Goal: Task Accomplishment & Management: Use online tool/utility

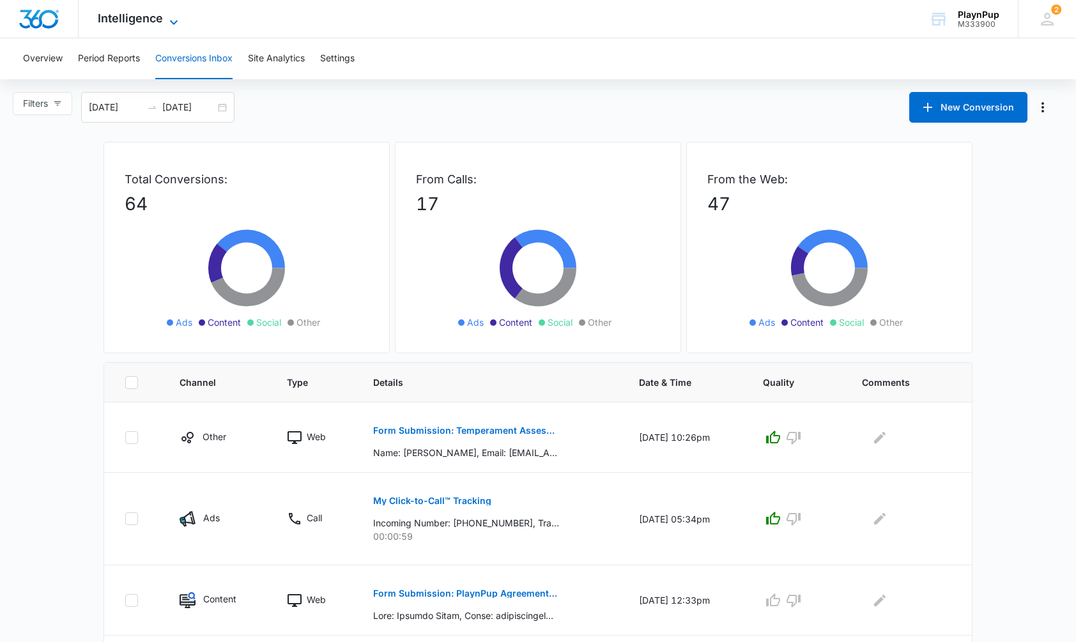
click at [146, 21] on span "Intelligence" at bounding box center [130, 18] width 65 height 13
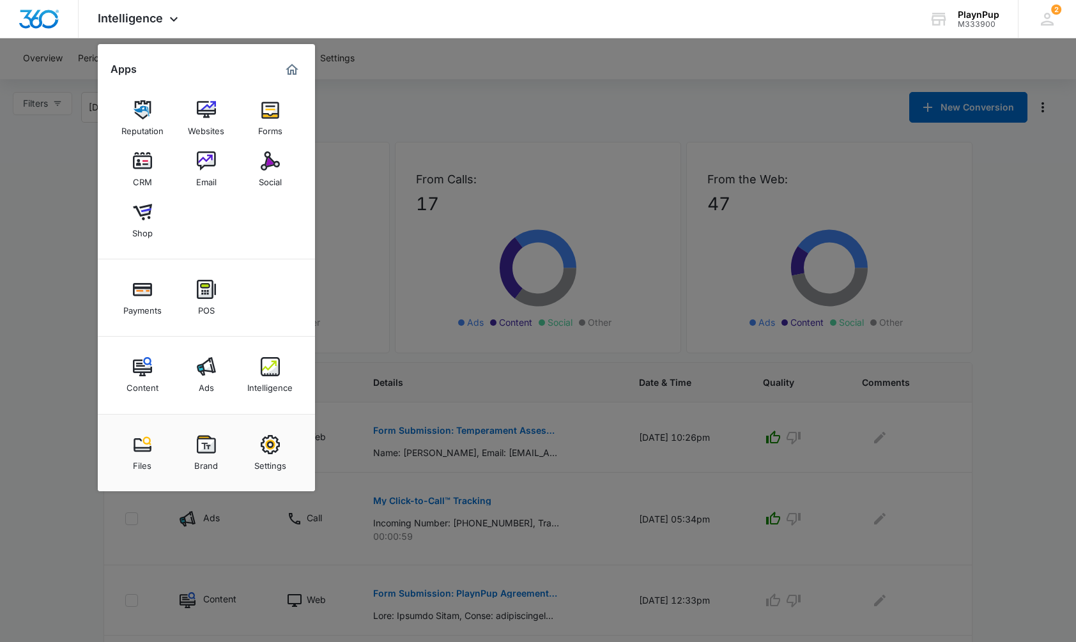
click at [376, 124] on div at bounding box center [538, 321] width 1076 height 642
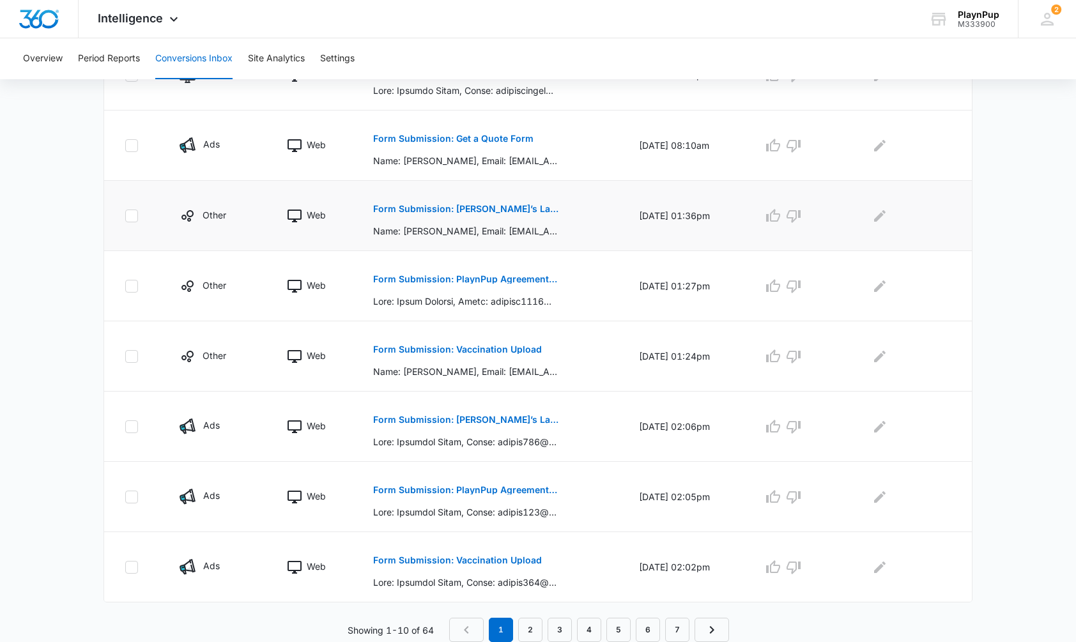
scroll to position [525, 0]
click at [463, 493] on p "Form Submission: PlaynPup Agreement and Liability Waiver Form" at bounding box center [466, 490] width 186 height 9
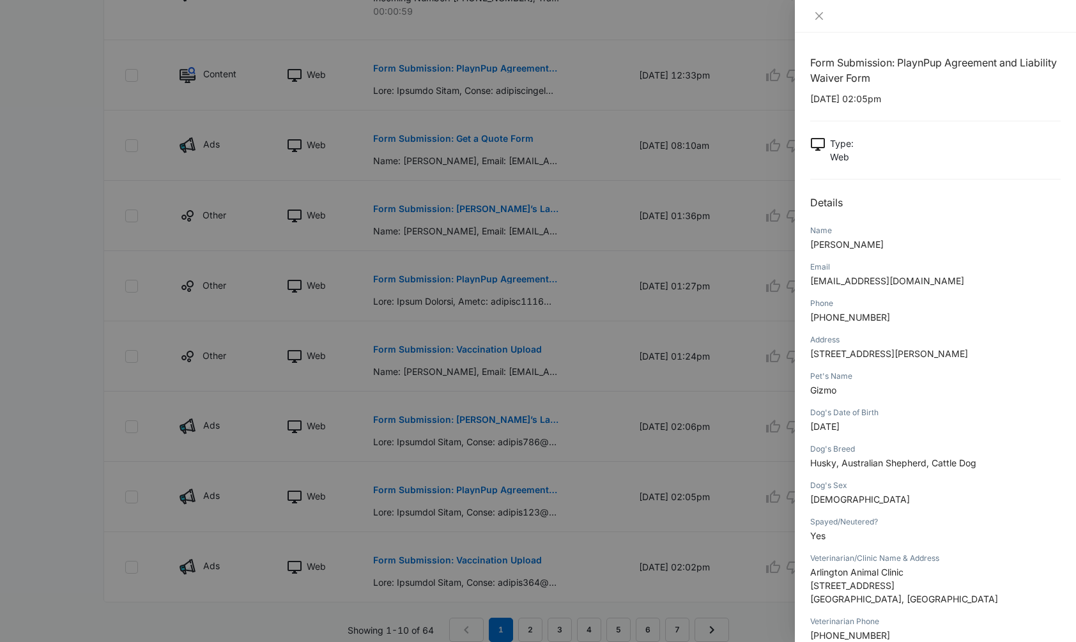
scroll to position [2, 0]
click at [819, 16] on icon "close" at bounding box center [820, 16] width 8 height 8
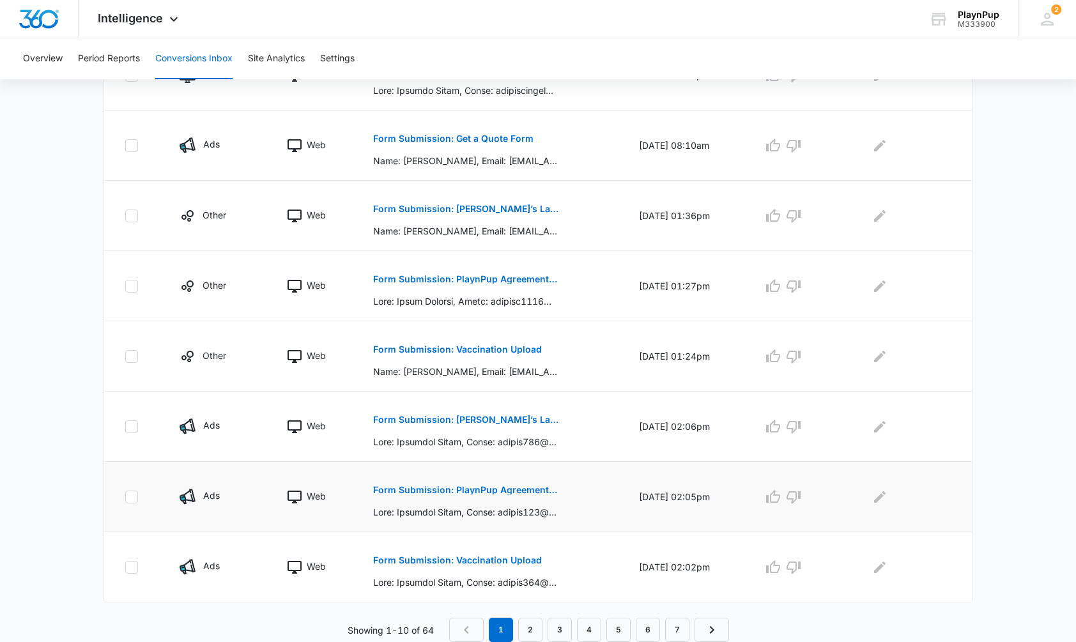
scroll to position [525, 0]
click at [431, 564] on p "Form Submission: Vaccination Upload" at bounding box center [457, 560] width 169 height 9
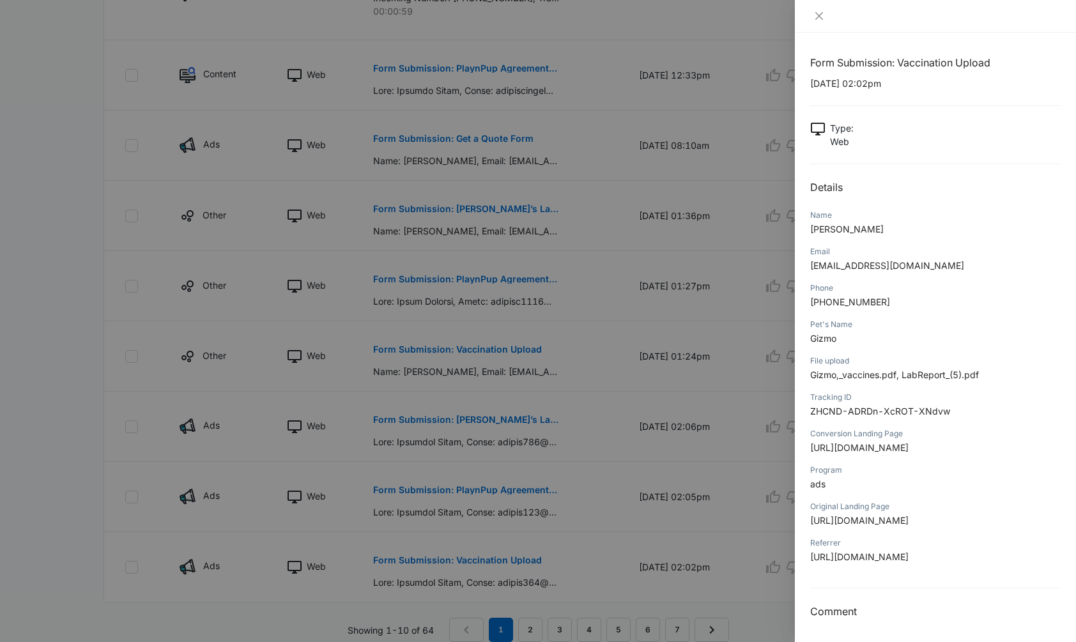
click at [876, 453] on span "[URL][DOMAIN_NAME]" at bounding box center [860, 447] width 98 height 11
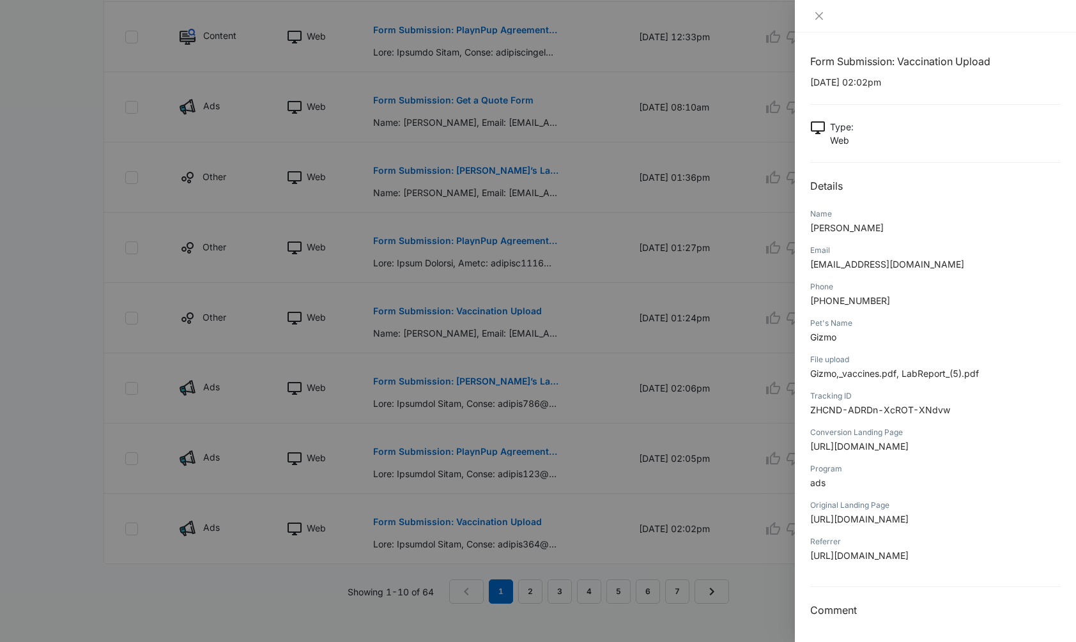
scroll to position [564, 0]
click at [610, 462] on div at bounding box center [538, 321] width 1076 height 642
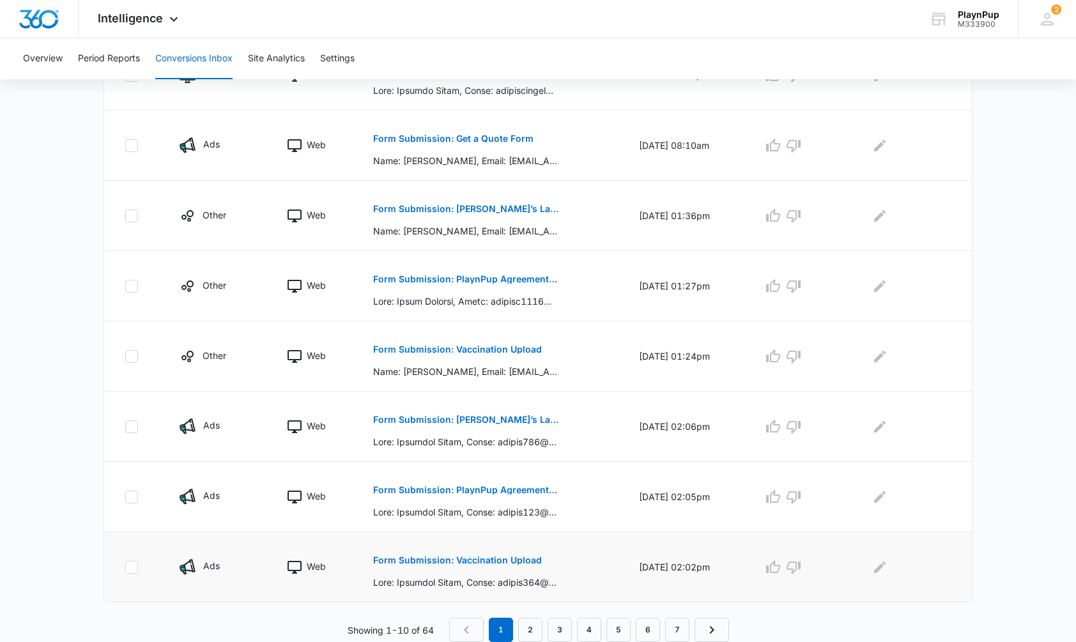
click at [502, 556] on p "Form Submission: Vaccination Upload" at bounding box center [457, 560] width 169 height 9
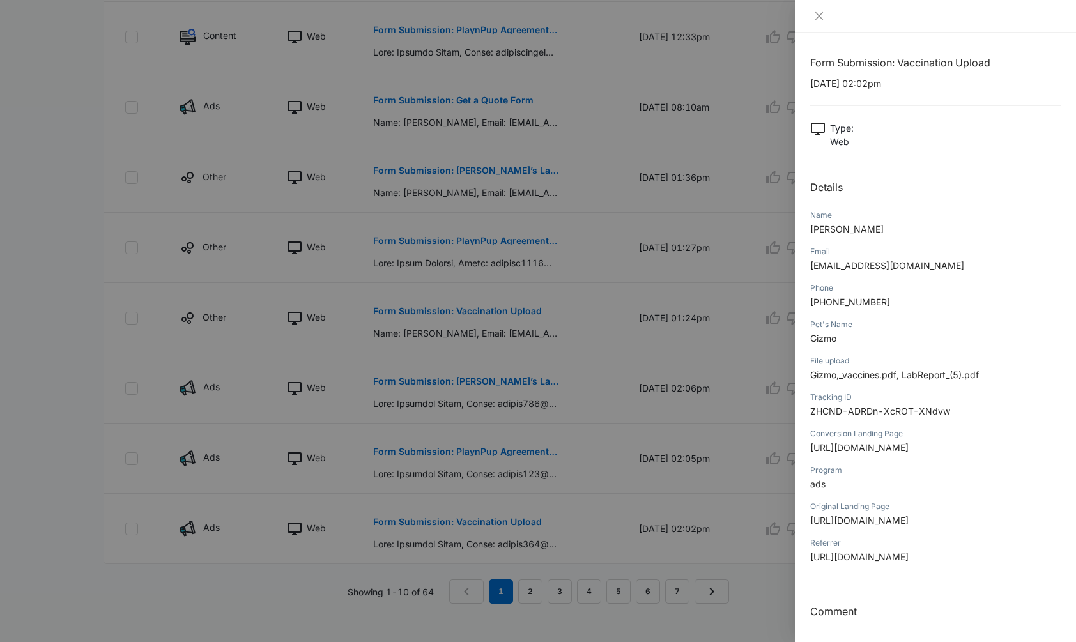
click at [501, 544] on div at bounding box center [538, 321] width 1076 height 642
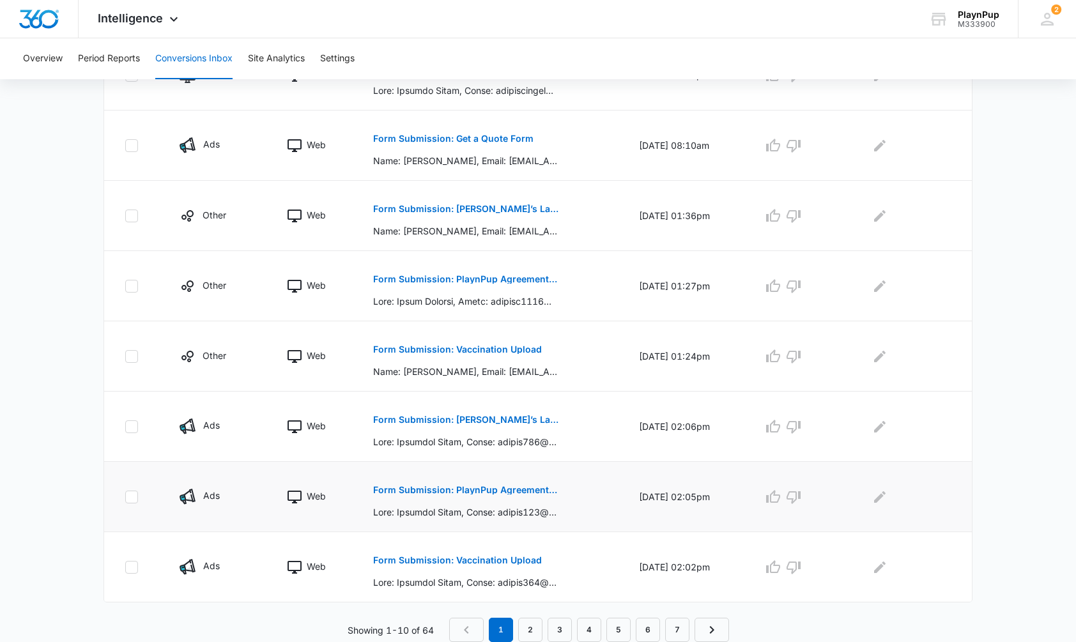
scroll to position [525, 0]
click at [502, 490] on p "Form Submission: PlaynPup Agreement and Liability Waiver Form" at bounding box center [466, 490] width 186 height 9
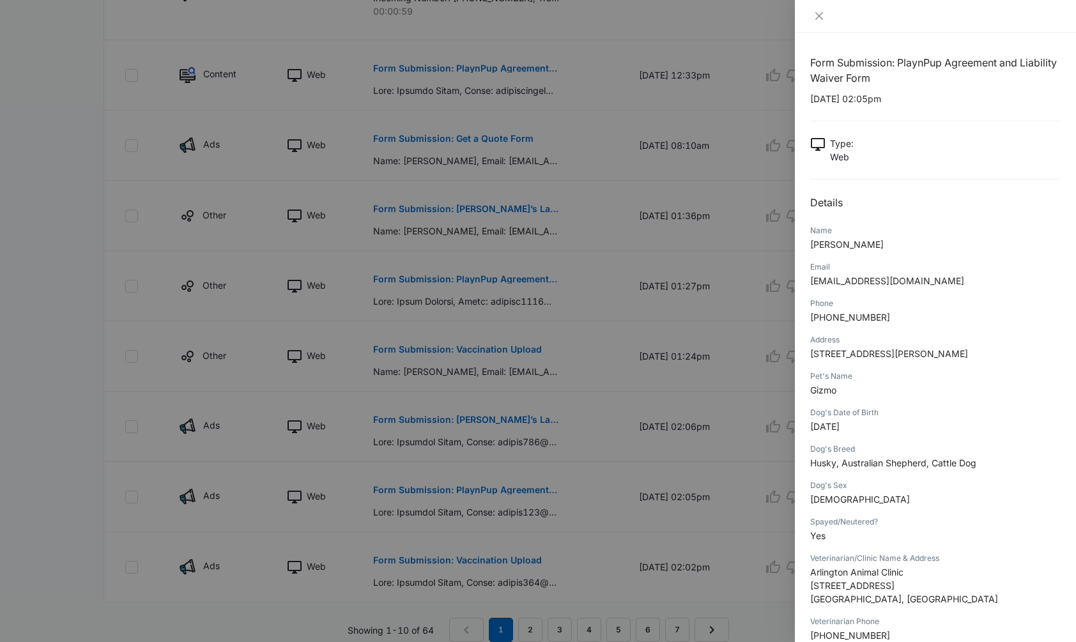
scroll to position [0, 0]
click at [466, 563] on div at bounding box center [538, 321] width 1076 height 642
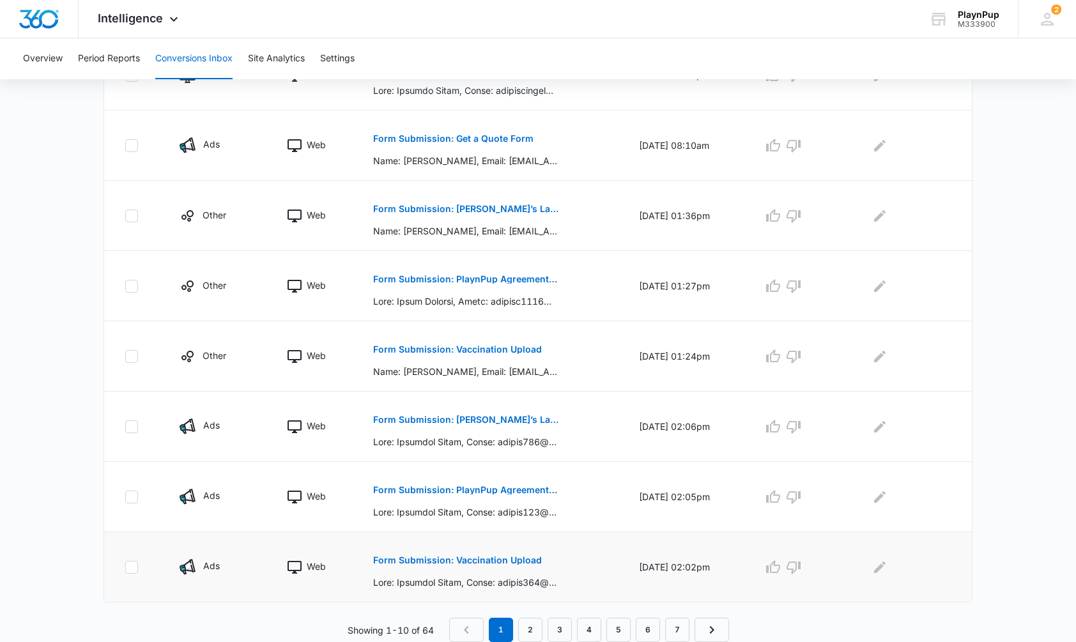
click at [466, 563] on p "Form Submission: Vaccination Upload" at bounding box center [457, 560] width 169 height 9
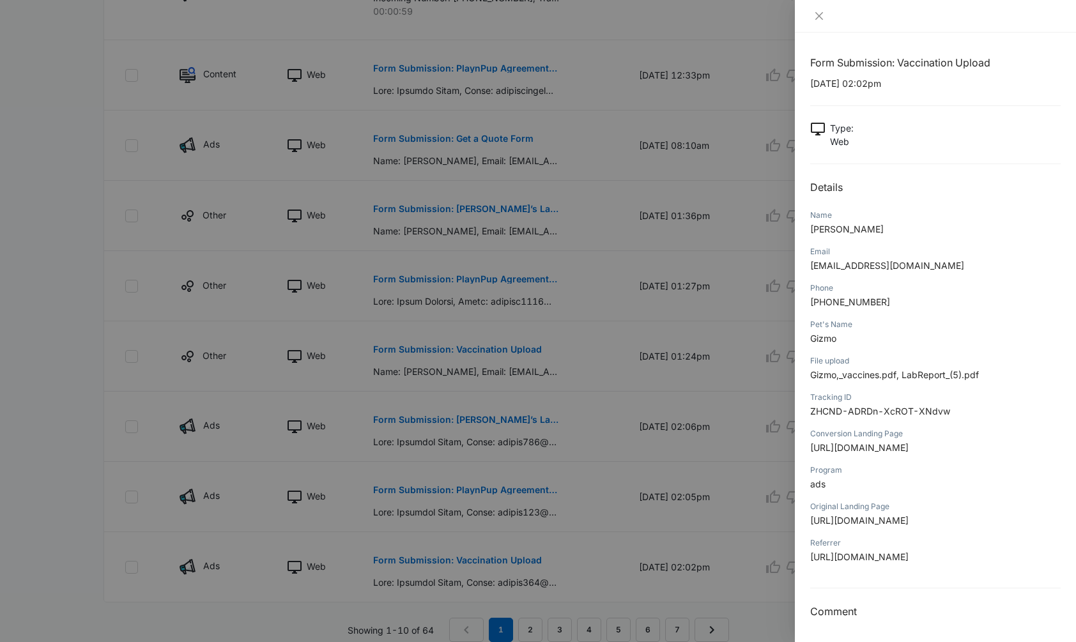
click at [890, 415] on span "ZHCND-ADRDn-XcROT-XNdvw" at bounding box center [881, 411] width 140 height 11
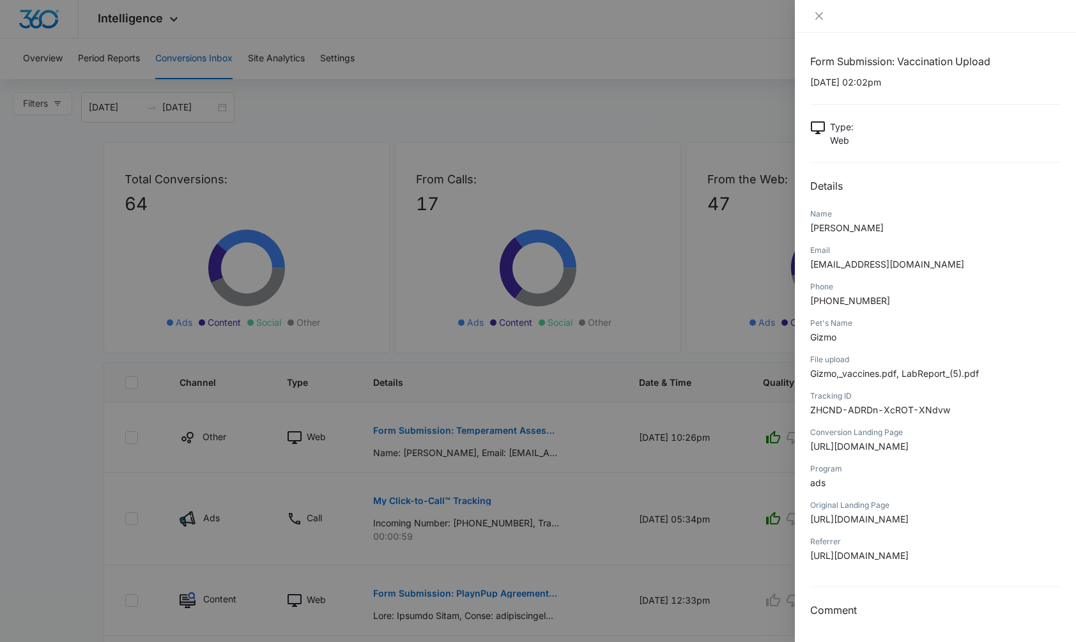
scroll to position [285, 0]
click at [582, 463] on div at bounding box center [538, 321] width 1076 height 642
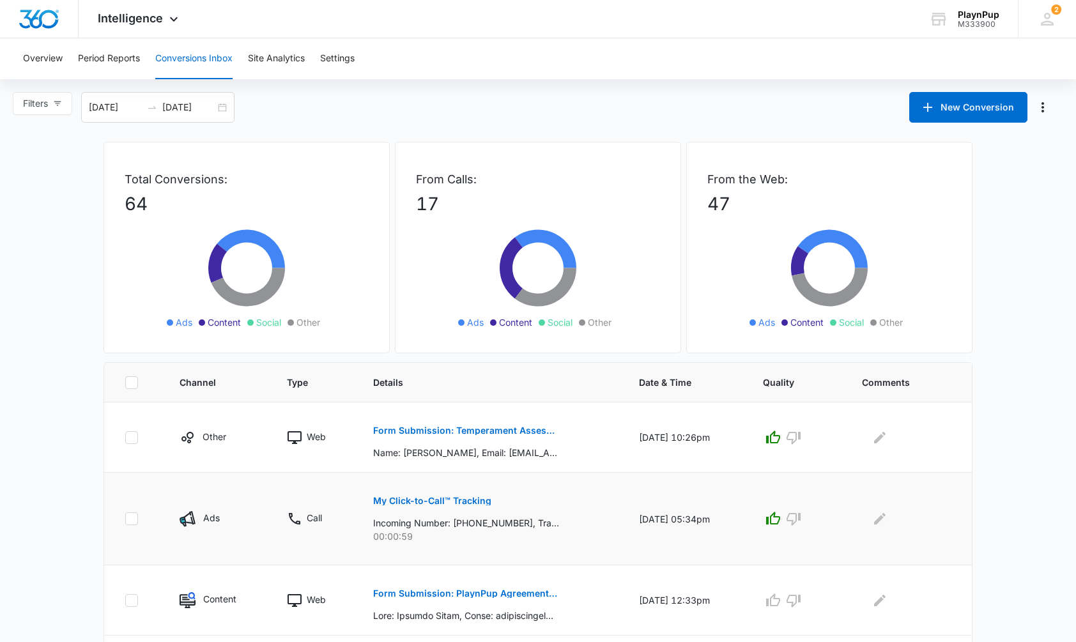
scroll to position [0, 0]
click at [38, 61] on button "Overview" at bounding box center [43, 58] width 40 height 41
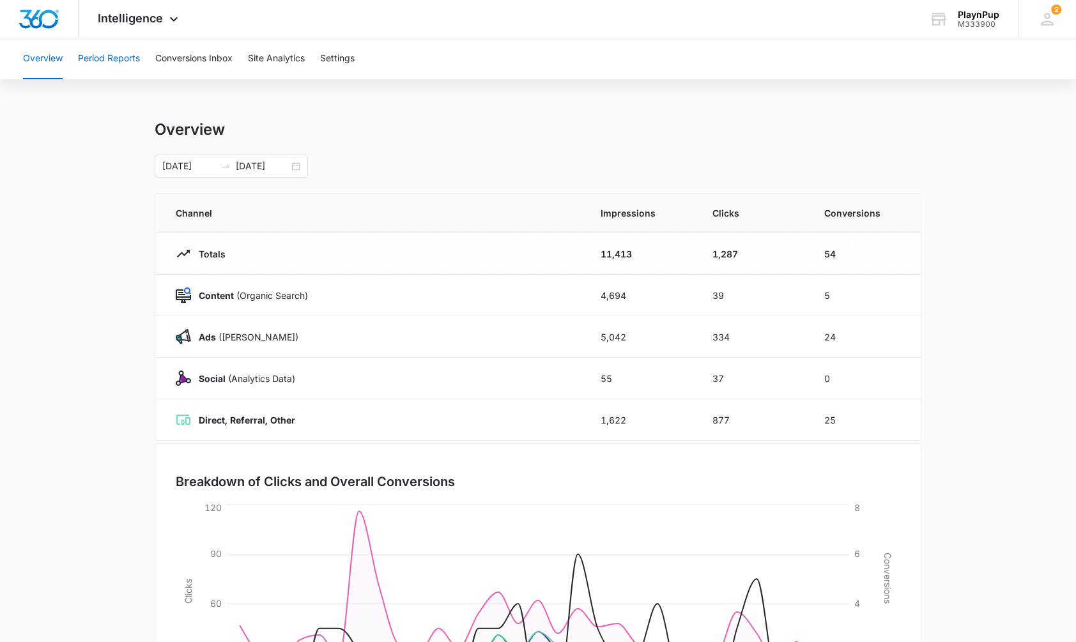
click at [134, 62] on button "Period Reports" at bounding box center [109, 58] width 62 height 41
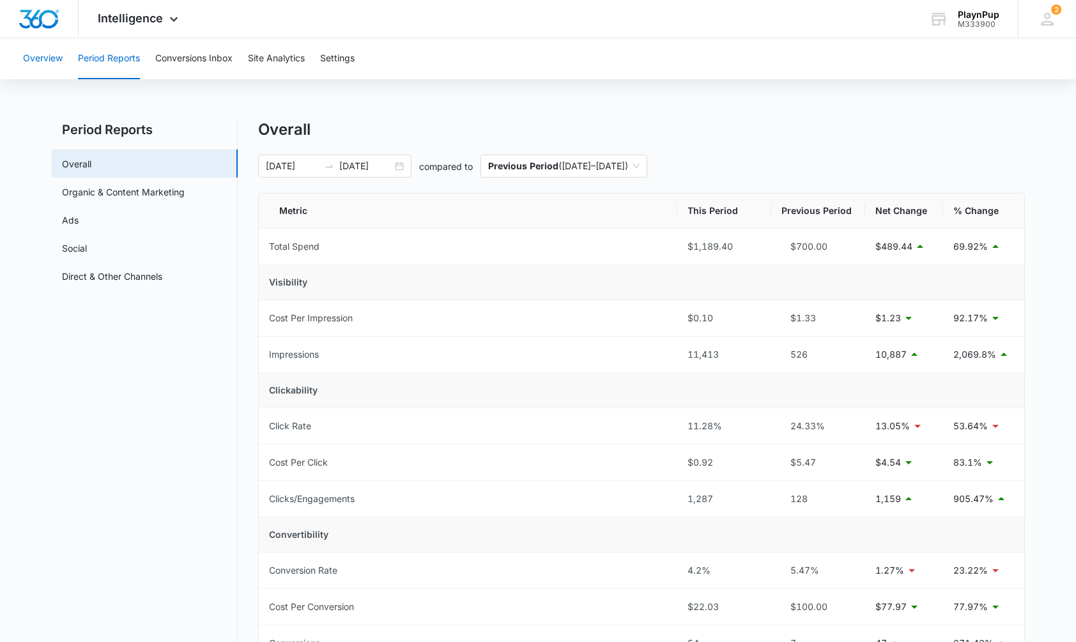
click at [50, 63] on button "Overview" at bounding box center [43, 58] width 40 height 41
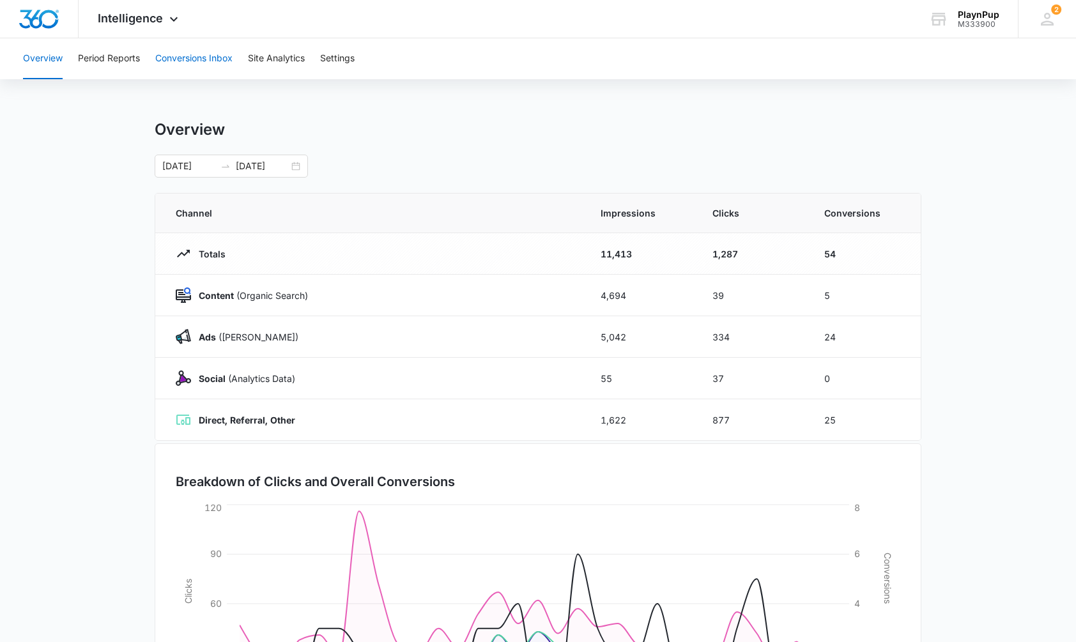
click at [199, 62] on button "Conversions Inbox" at bounding box center [193, 58] width 77 height 41
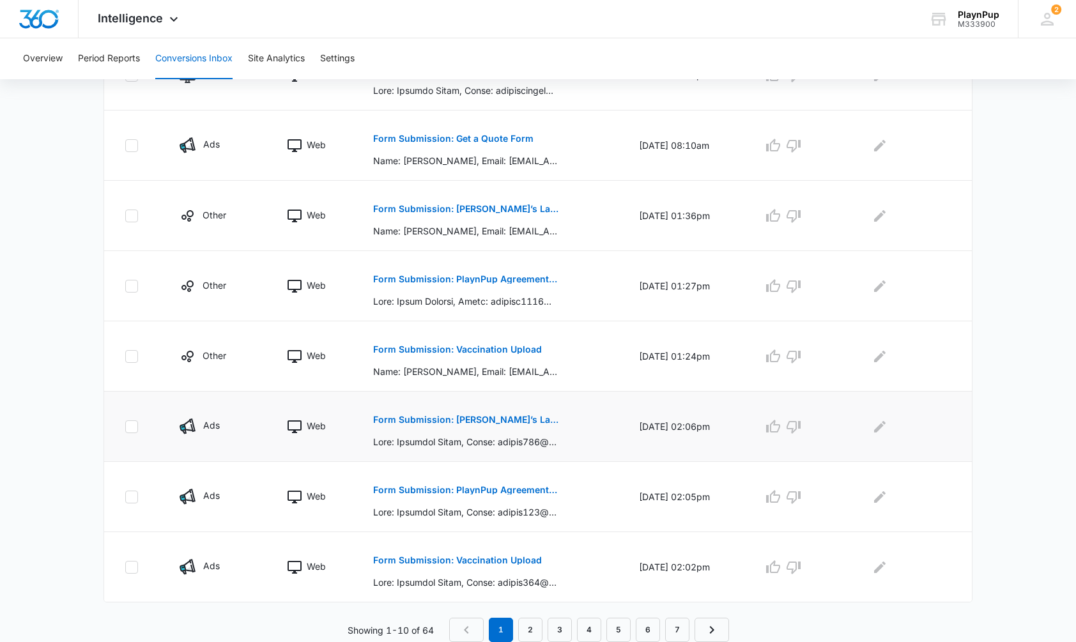
scroll to position [525, 0]
click at [458, 560] on p "Form Submission: Vaccination Upload" at bounding box center [457, 560] width 169 height 9
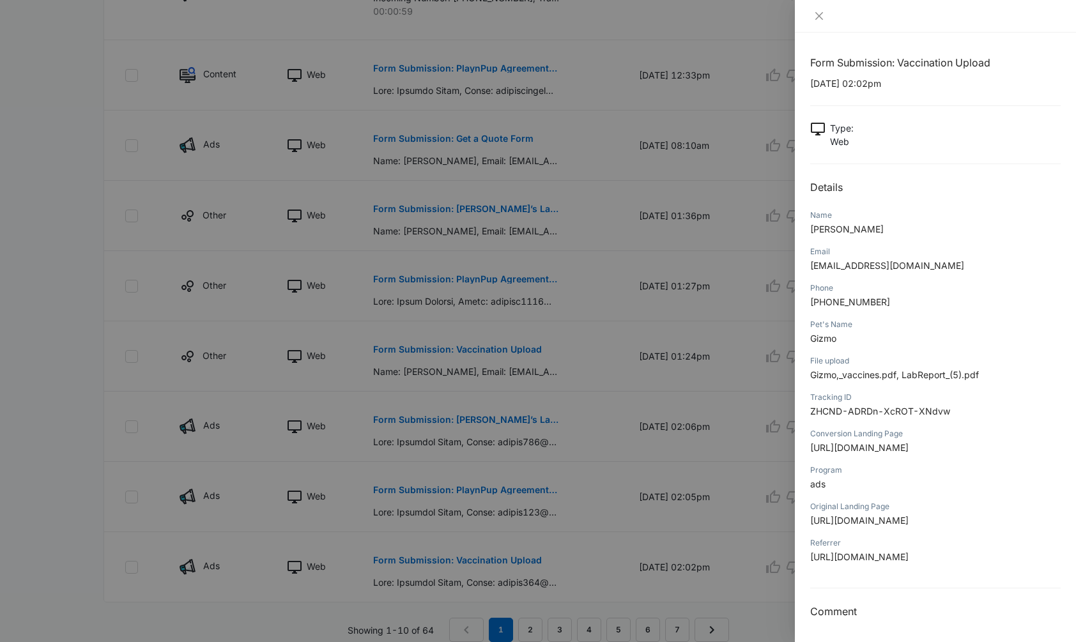
click at [871, 453] on span "[URL][DOMAIN_NAME]" at bounding box center [860, 447] width 98 height 11
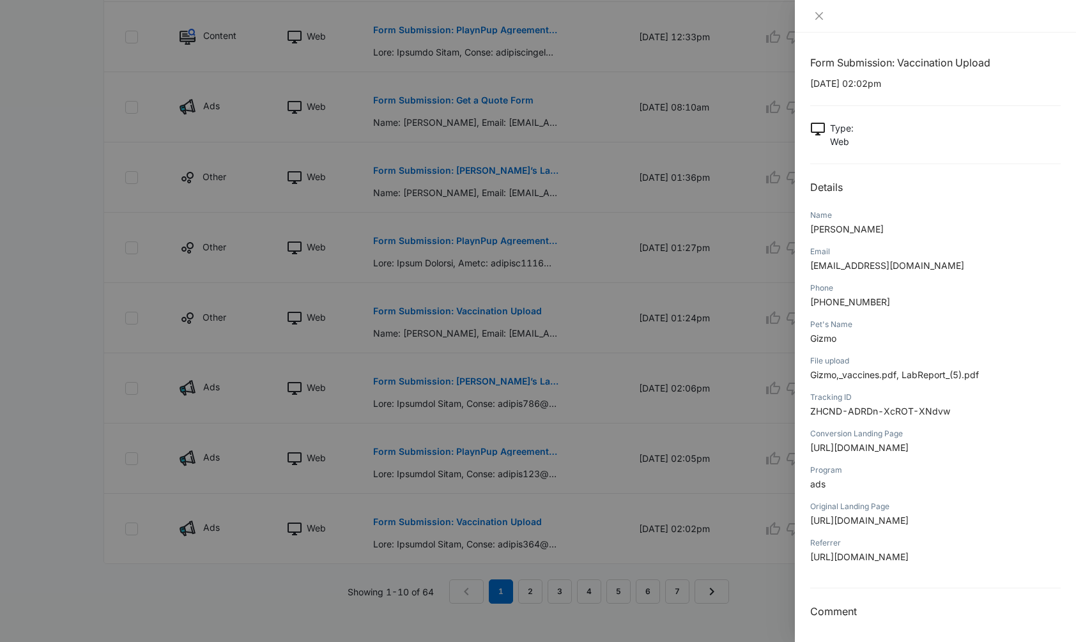
scroll to position [564, 0]
click at [530, 598] on div at bounding box center [538, 321] width 1076 height 642
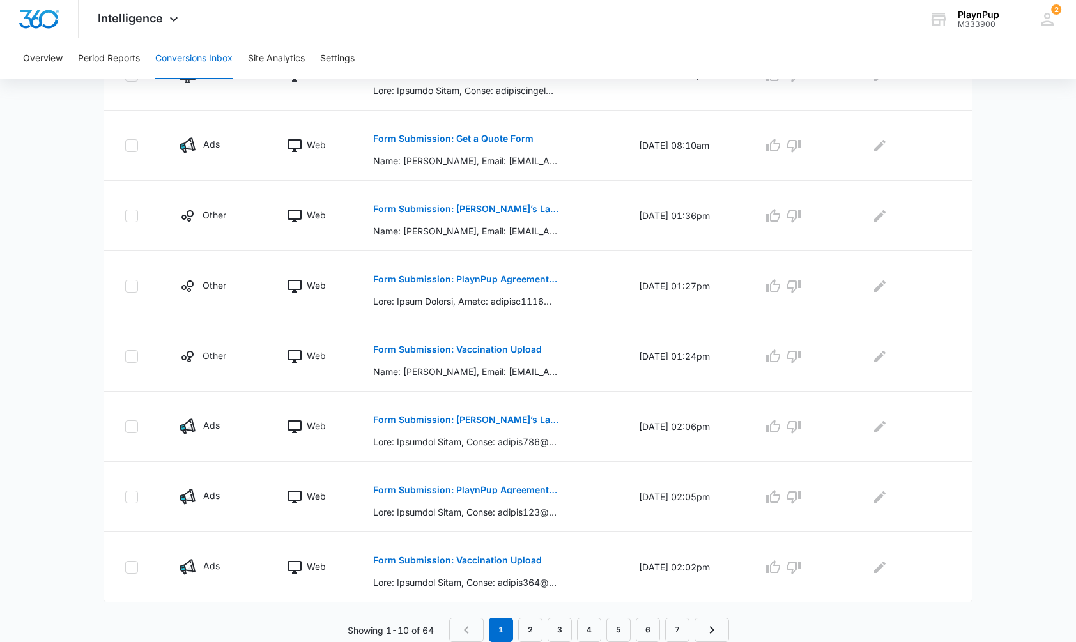
scroll to position [525, 0]
click at [529, 633] on link "2" at bounding box center [530, 630] width 24 height 24
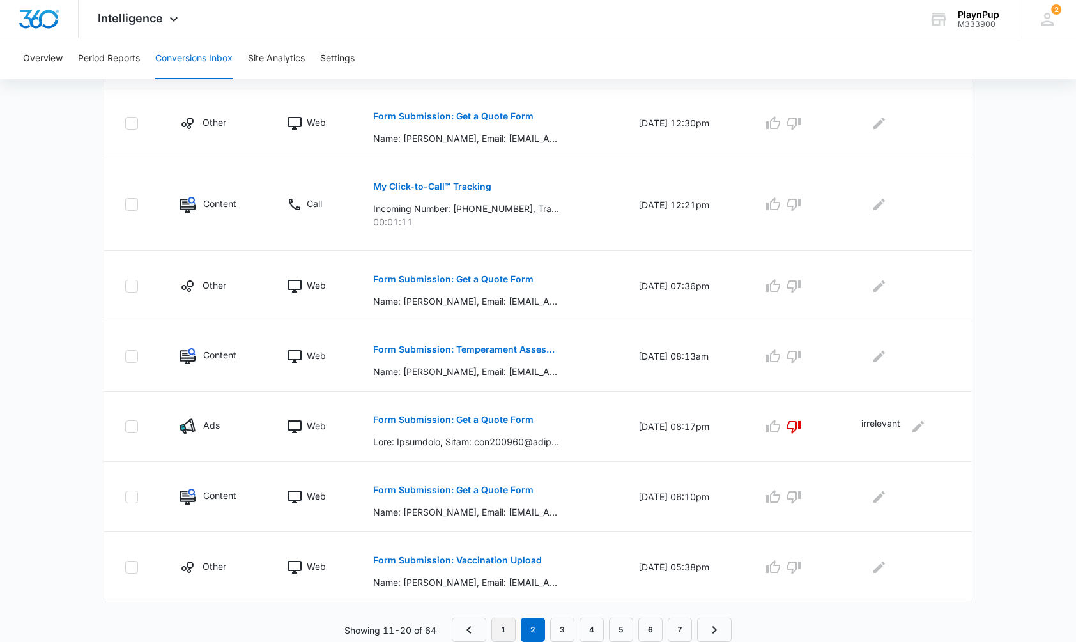
click at [503, 633] on link "1" at bounding box center [504, 630] width 24 height 24
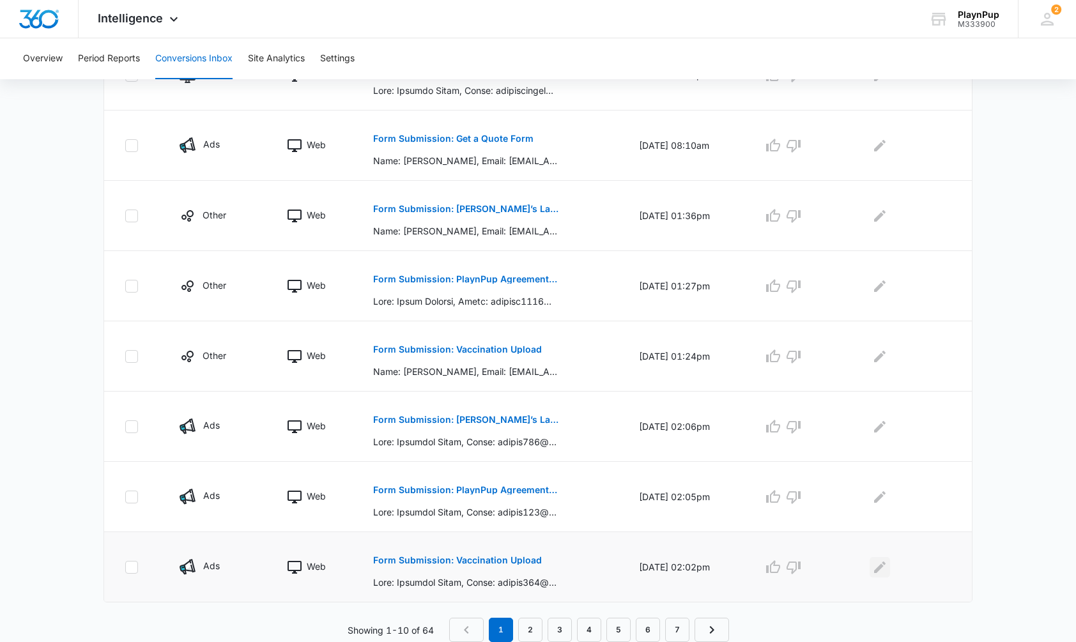
click at [881, 568] on icon "Edit Comments" at bounding box center [880, 567] width 15 height 15
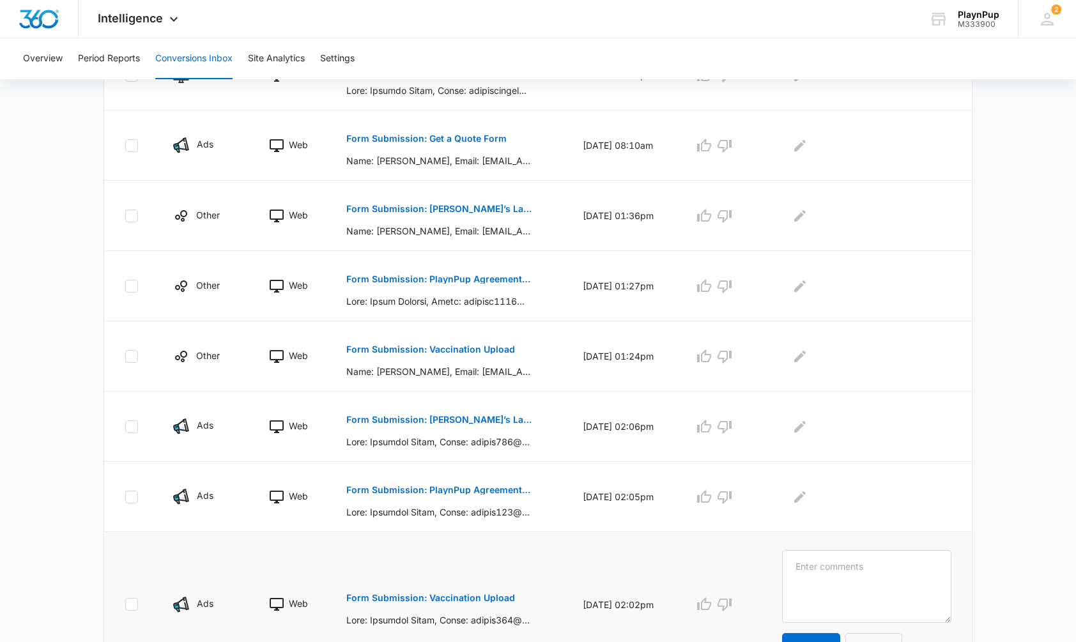
click at [616, 556] on td "[DATE] 02:02pm" at bounding box center [623, 604] width 111 height 145
click at [841, 582] on textarea at bounding box center [866, 586] width 169 height 73
click at [902, 470] on td at bounding box center [869, 497] width 205 height 70
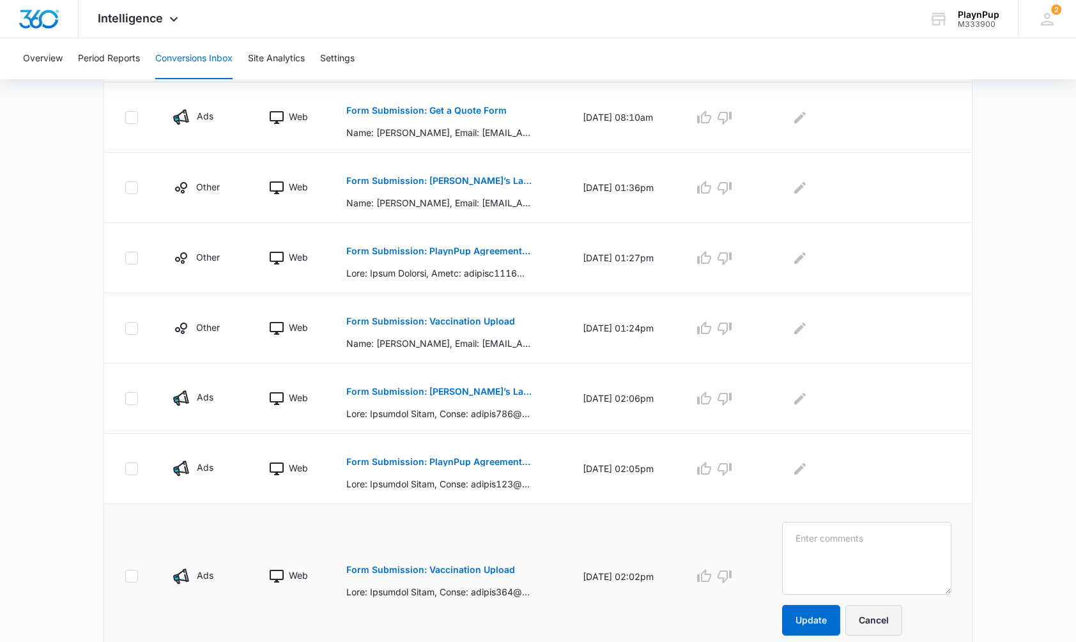
click at [892, 623] on button "Cancel" at bounding box center [874, 620] width 57 height 31
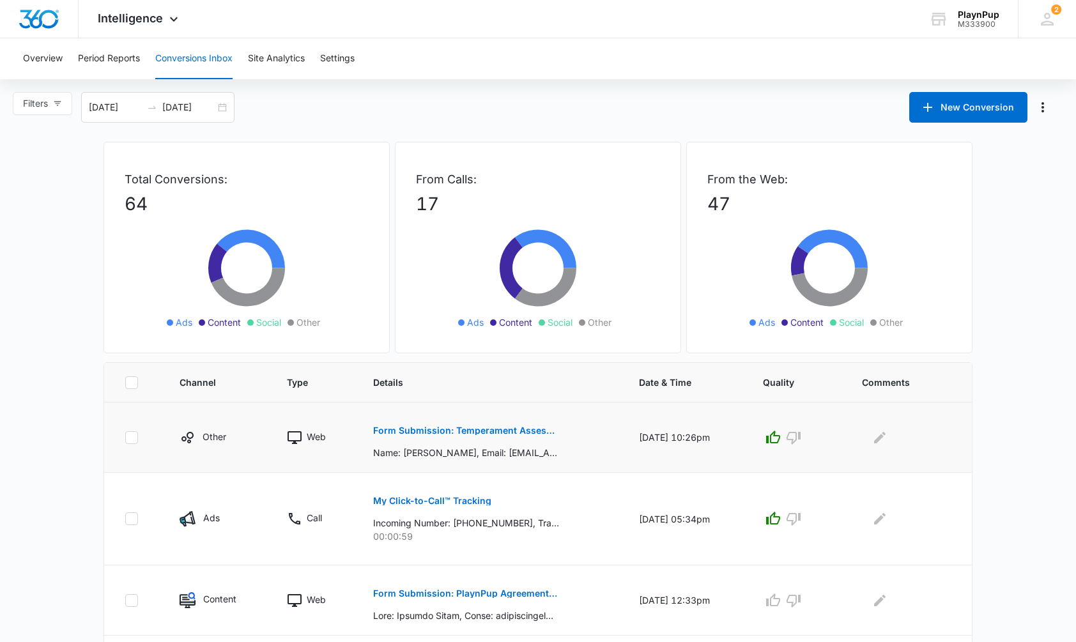
scroll to position [0, 0]
click at [336, 63] on button "Settings" at bounding box center [337, 58] width 35 height 41
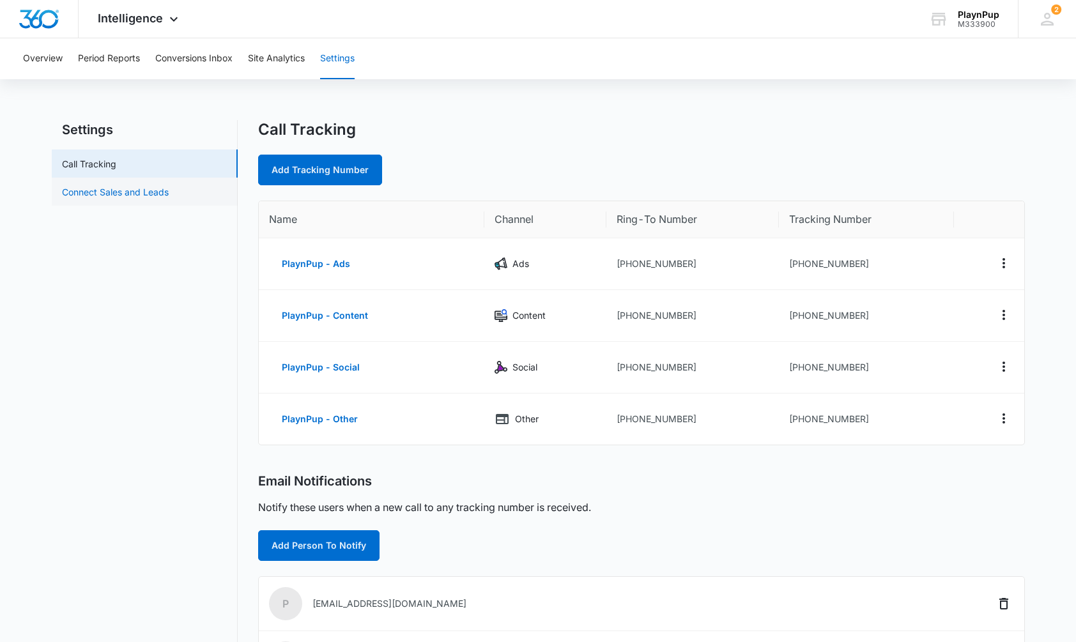
click at [142, 191] on link "Connect Sales and Leads" at bounding box center [115, 191] width 107 height 13
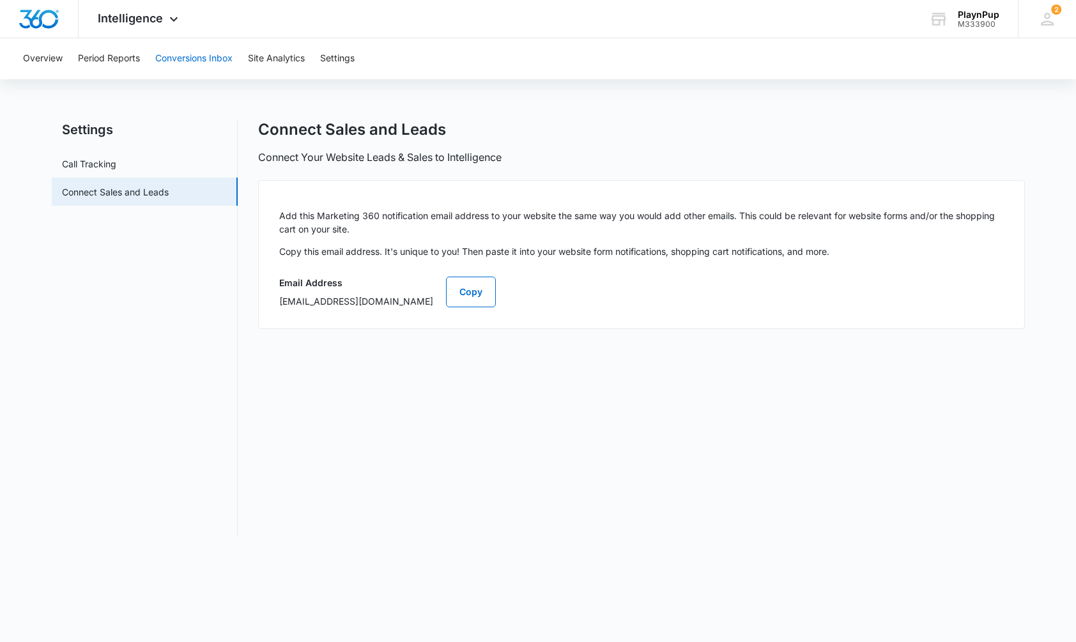
click at [185, 61] on button "Conversions Inbox" at bounding box center [193, 58] width 77 height 41
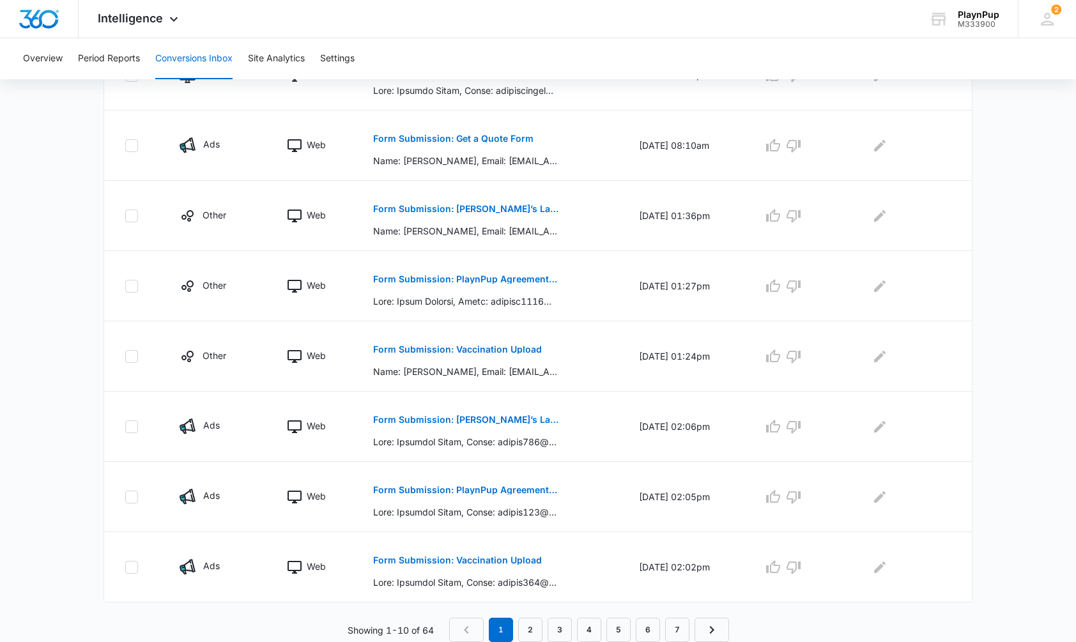
scroll to position [525, 0]
click at [474, 492] on p "Form Submission: PlaynPup Agreement and Liability Waiver Form" at bounding box center [466, 490] width 186 height 9
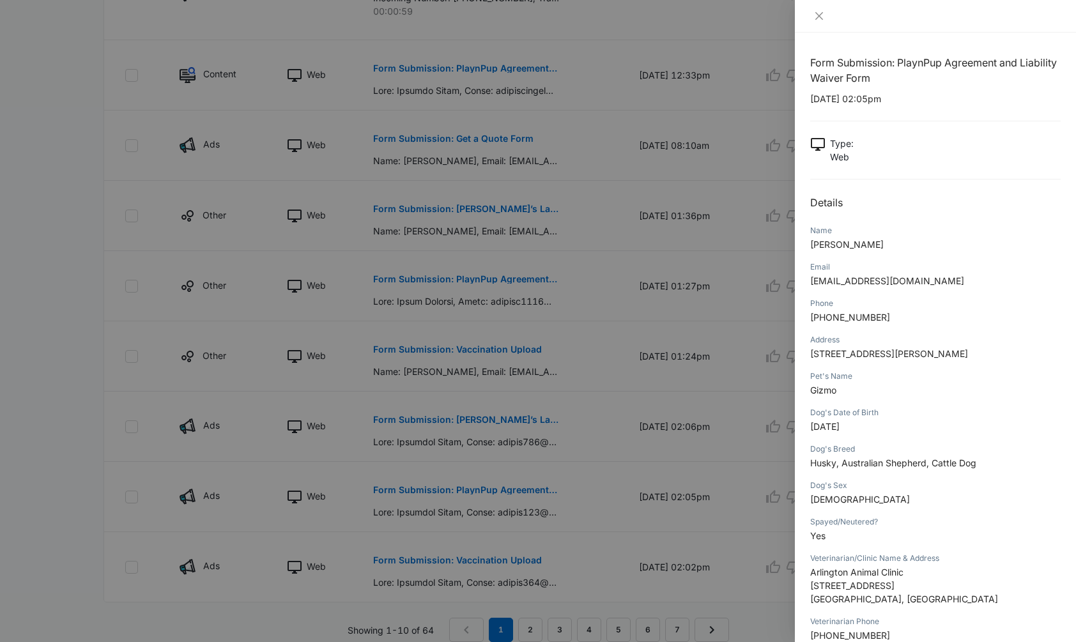
scroll to position [0, 0]
click at [454, 492] on div at bounding box center [538, 321] width 1076 height 642
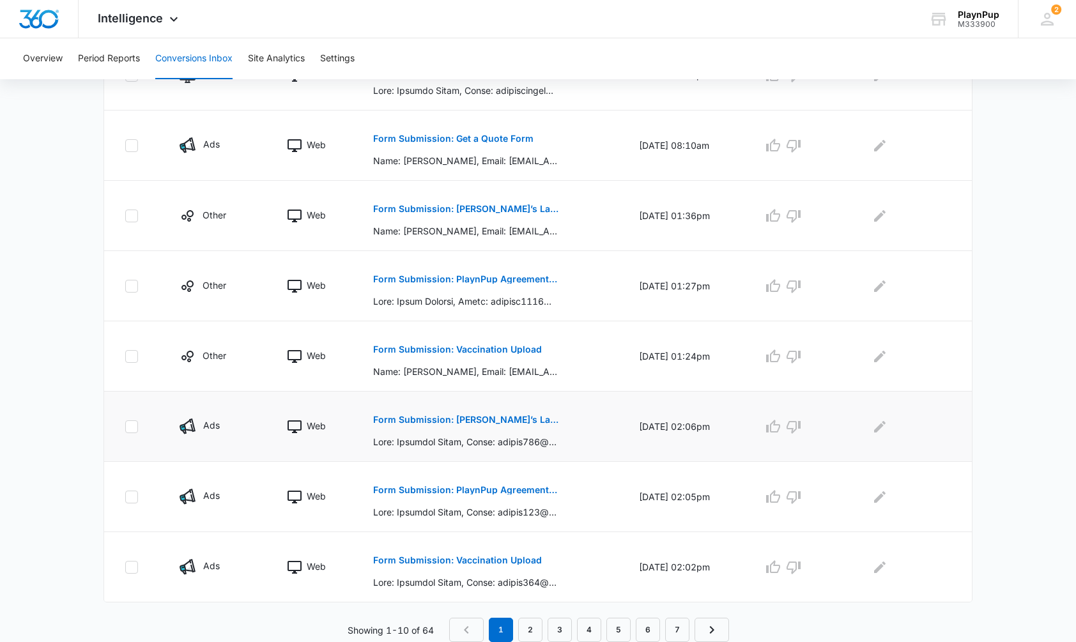
click at [477, 419] on p "Form Submission: [PERSON_NAME]’s Law Form" at bounding box center [466, 419] width 186 height 9
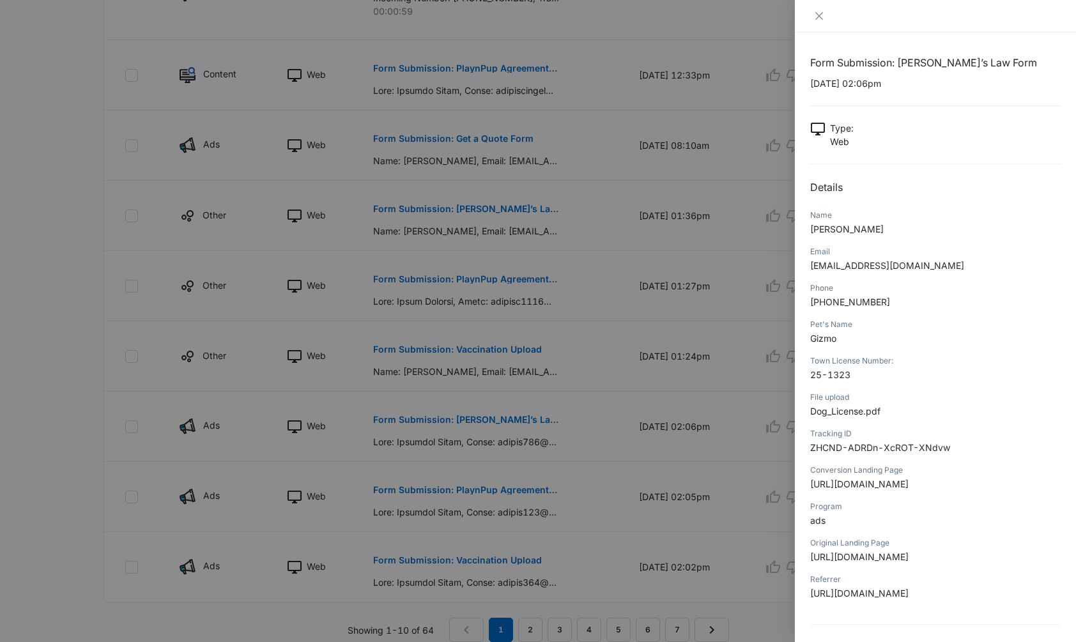
click at [890, 453] on span "ZHCND-ADRDn-XcROT-XNdvw" at bounding box center [881, 447] width 140 height 11
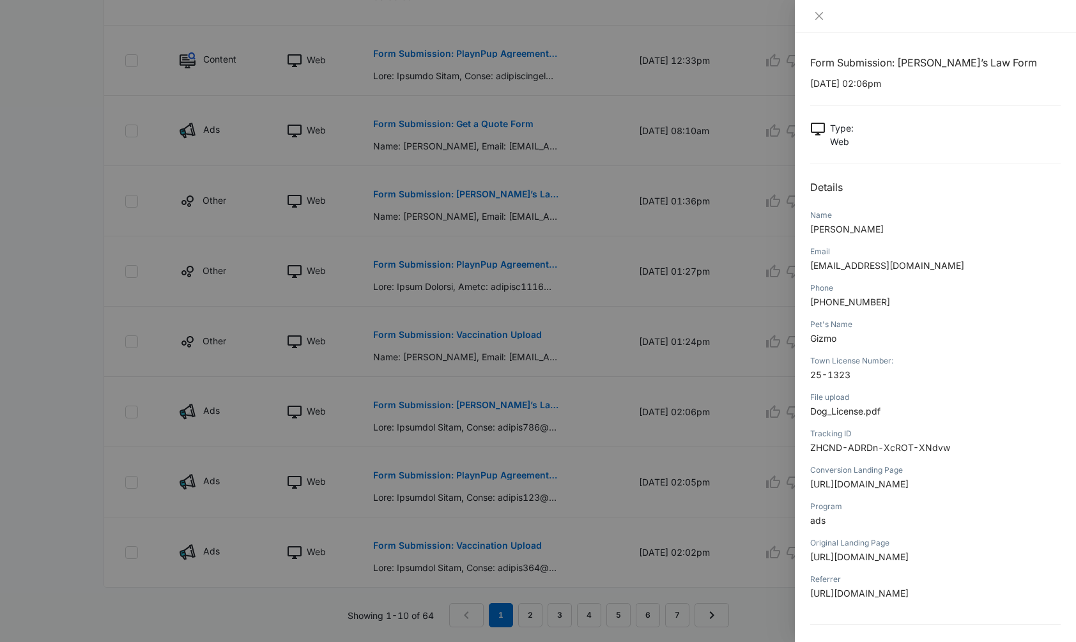
scroll to position [540, 1]
click at [444, 477] on div at bounding box center [538, 321] width 1076 height 642
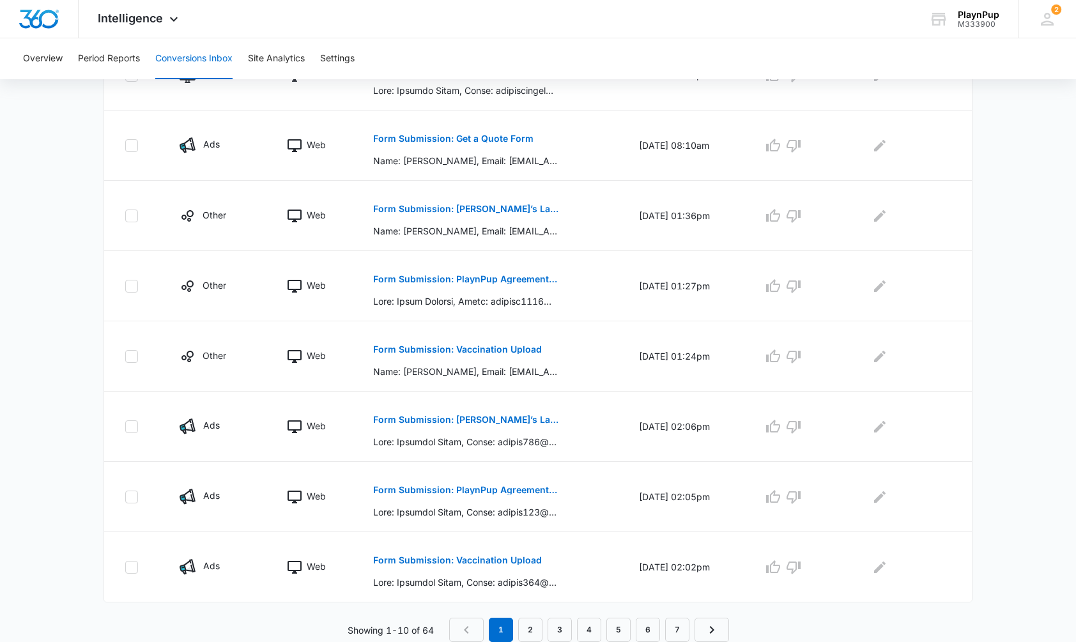
scroll to position [525, 0]
click at [481, 562] on p "Form Submission: Vaccination Upload" at bounding box center [457, 560] width 169 height 9
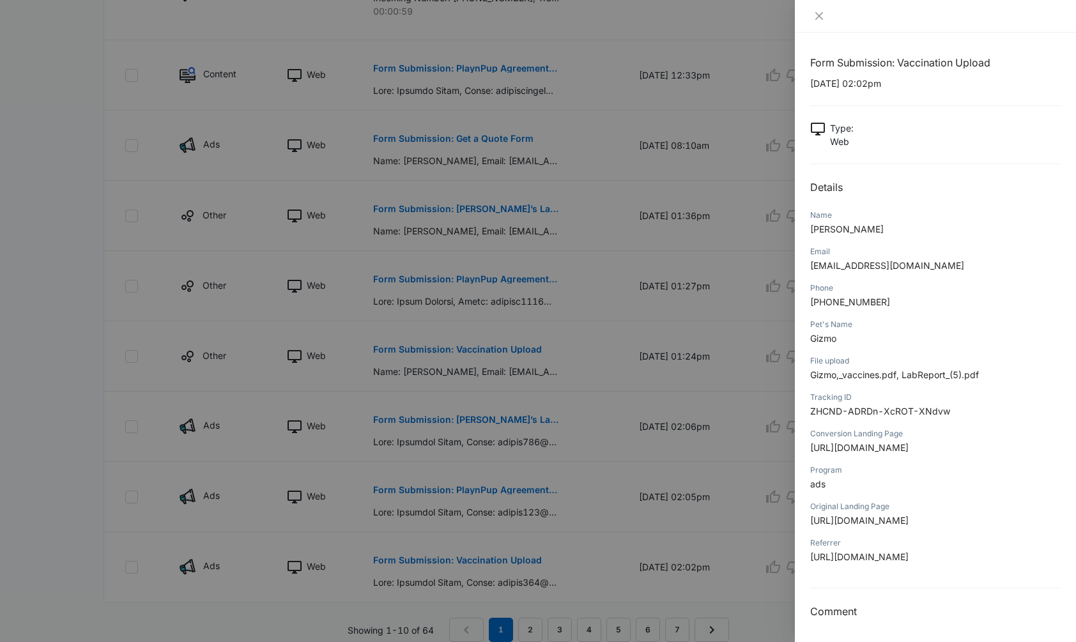
click at [898, 407] on p "ZHCND-ADRDn-XcROT-XNdvw" at bounding box center [936, 411] width 251 height 13
click at [920, 380] on span "Gizmo,_vaccines.pdf, LabReport_(5).pdf" at bounding box center [895, 374] width 169 height 11
click at [920, 370] on p "Gizmo,_vaccines.pdf, LabReport_(5).pdf" at bounding box center [936, 374] width 251 height 13
click at [922, 373] on span "Gizmo,_vaccines.pdf, LabReport_(5).pdf" at bounding box center [895, 374] width 169 height 11
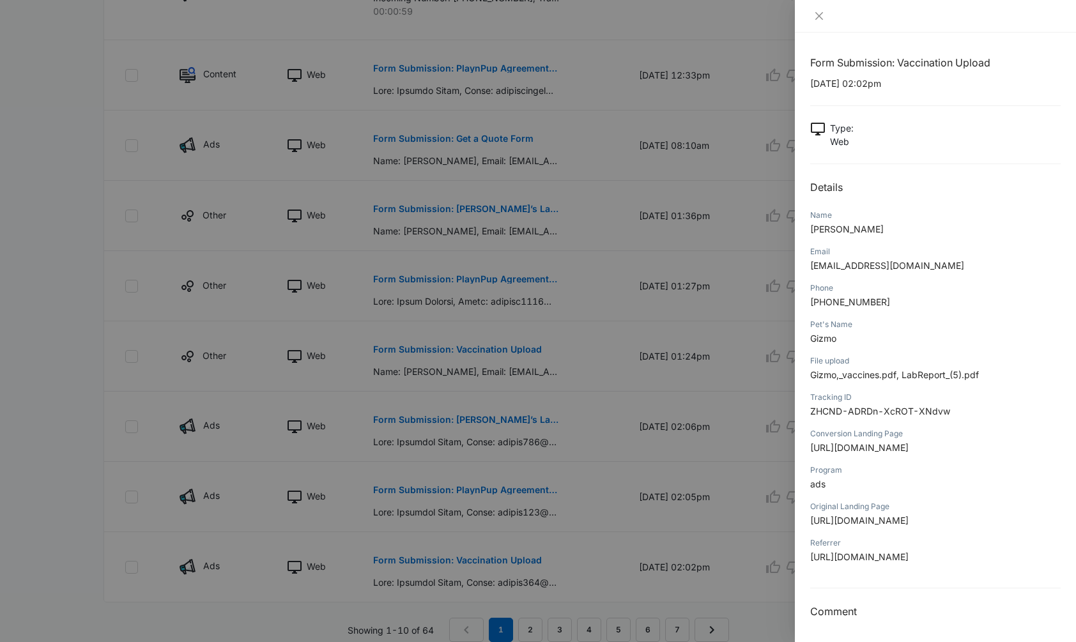
click at [470, 361] on div at bounding box center [538, 321] width 1076 height 642
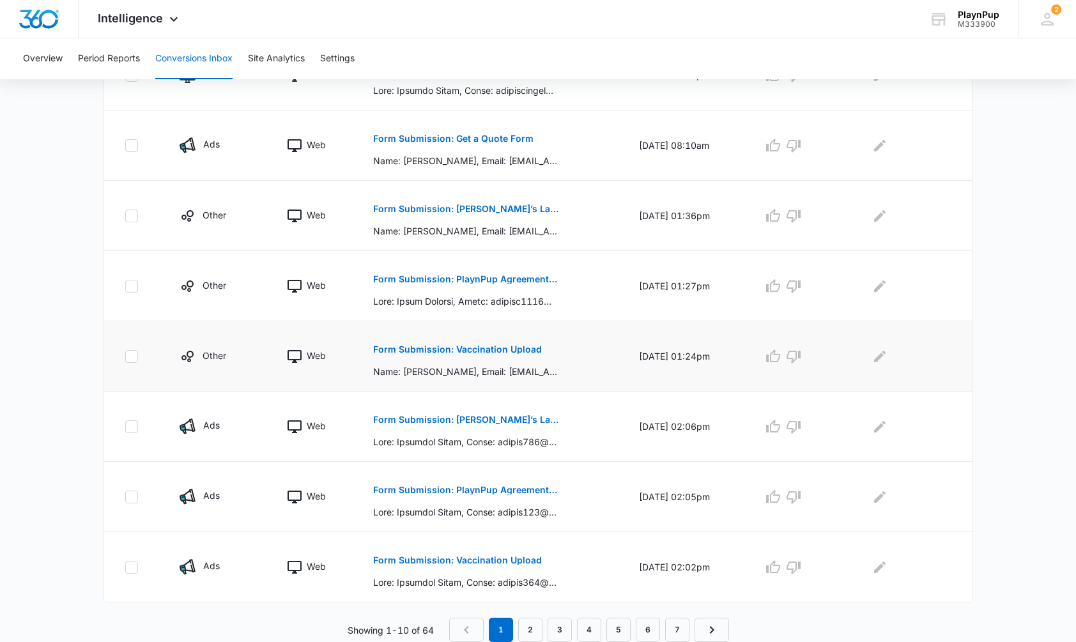
click at [481, 351] on p "Form Submission: Vaccination Upload" at bounding box center [457, 349] width 169 height 9
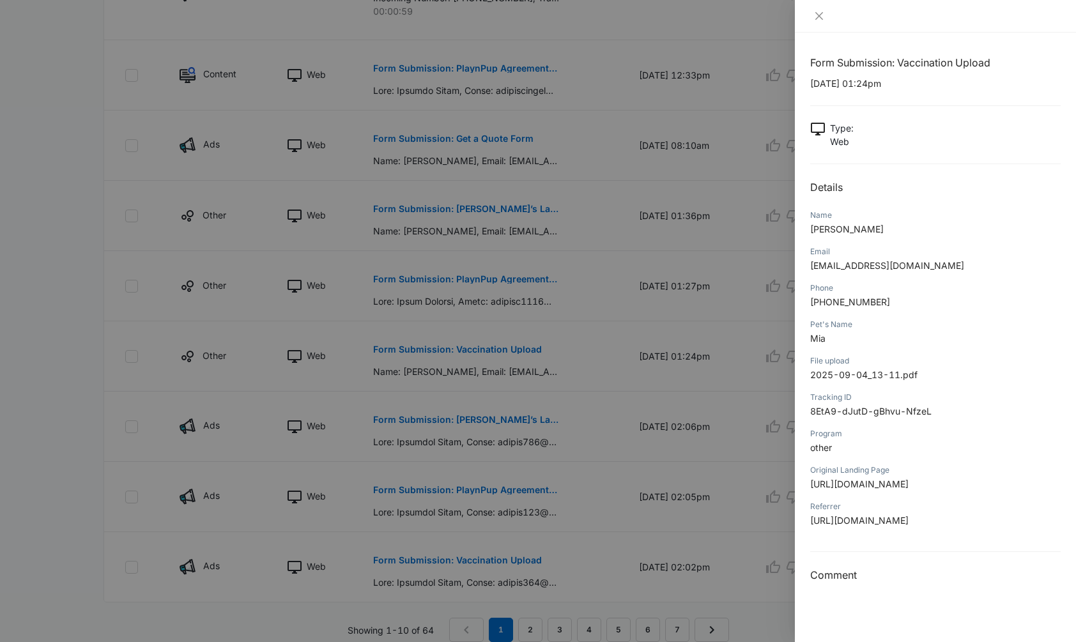
click at [588, 194] on div at bounding box center [538, 321] width 1076 height 642
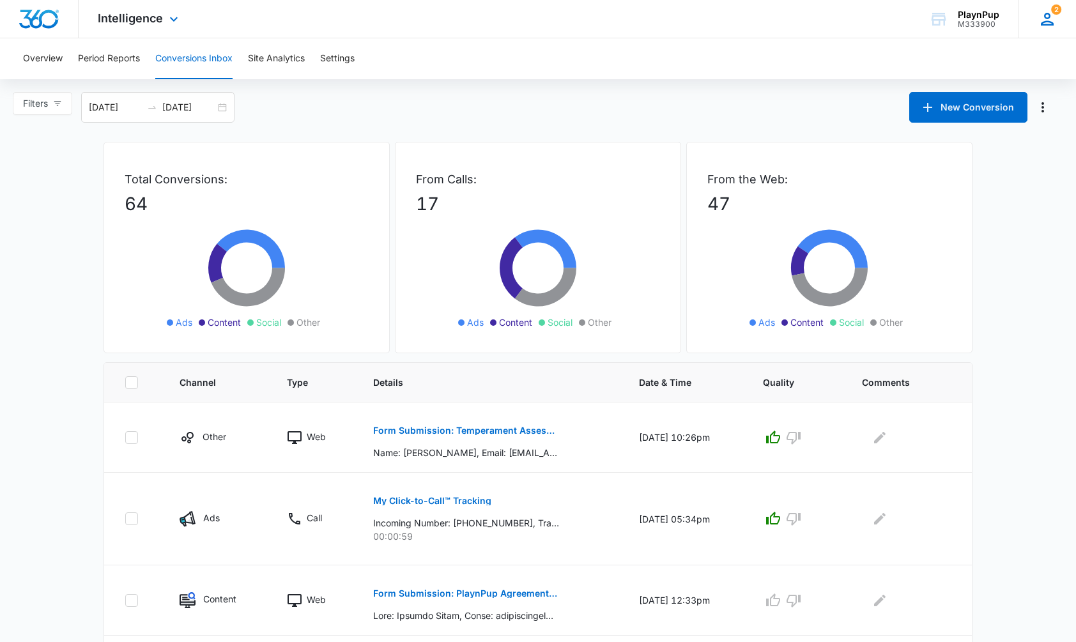
click at [1051, 22] on icon at bounding box center [1047, 19] width 13 height 13
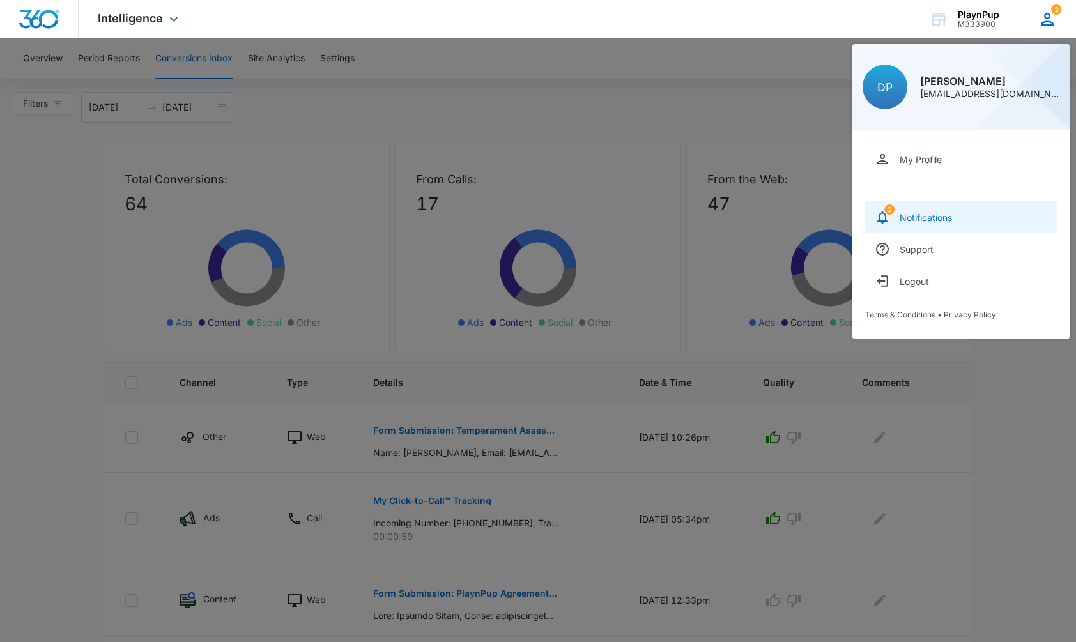
click at [928, 219] on div "Notifications" at bounding box center [926, 217] width 52 height 11
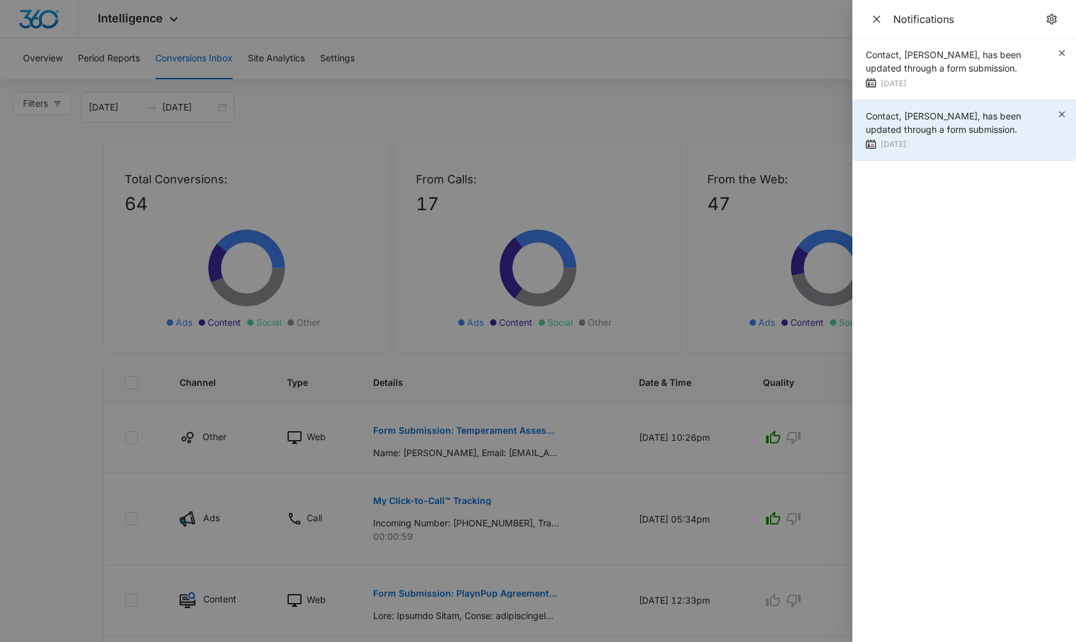
click at [954, 136] on div "Contact, [PERSON_NAME], has been updated through a form submission." at bounding box center [961, 122] width 191 height 27
click at [954, 135] on div "Contact, [PERSON_NAME], has been updated through a form submission." at bounding box center [961, 122] width 191 height 27
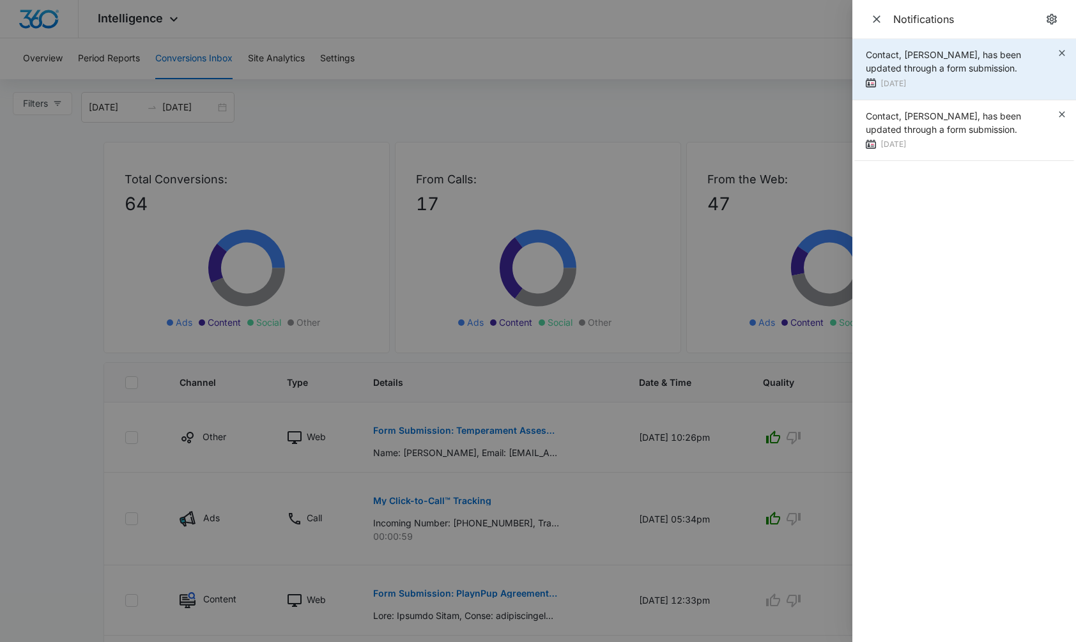
click at [961, 82] on div "[DATE]" at bounding box center [961, 83] width 191 height 13
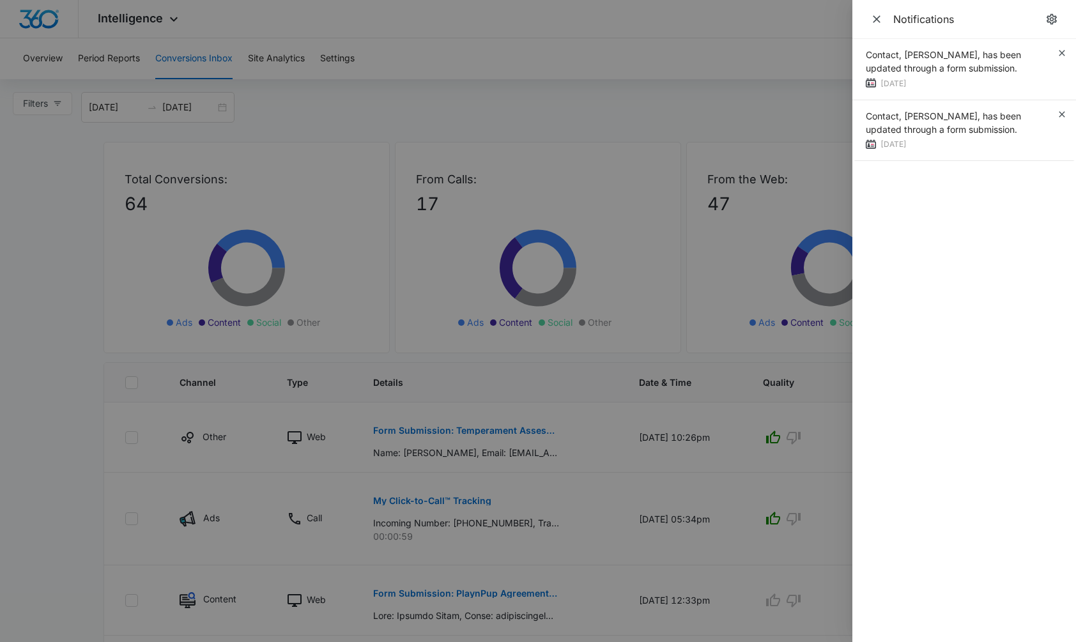
click at [734, 58] on div at bounding box center [538, 321] width 1076 height 642
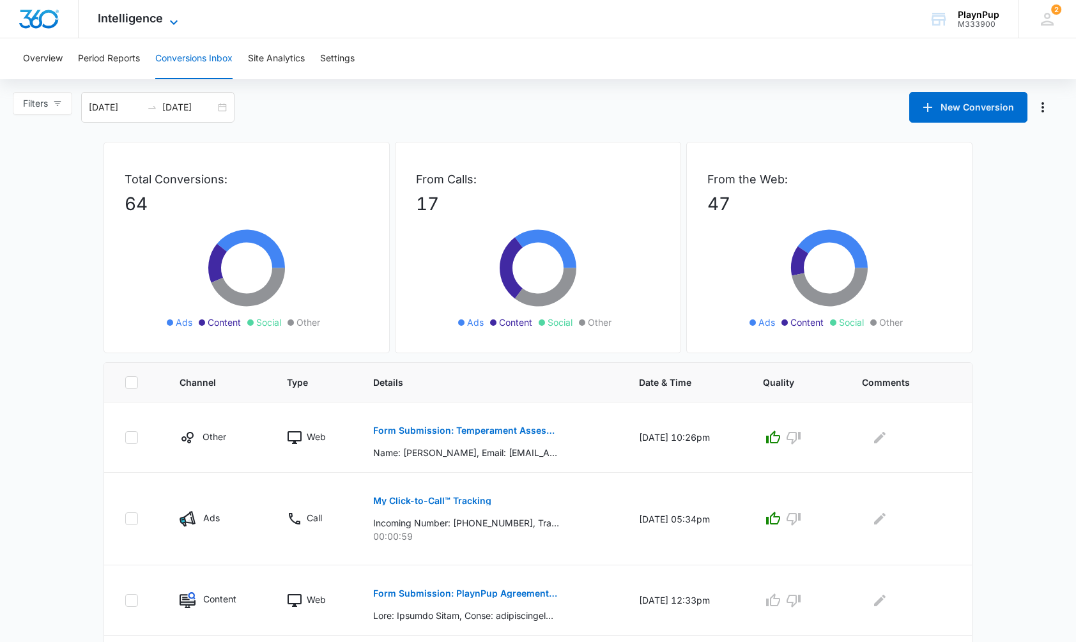
click at [130, 17] on span "Intelligence" at bounding box center [130, 18] width 65 height 13
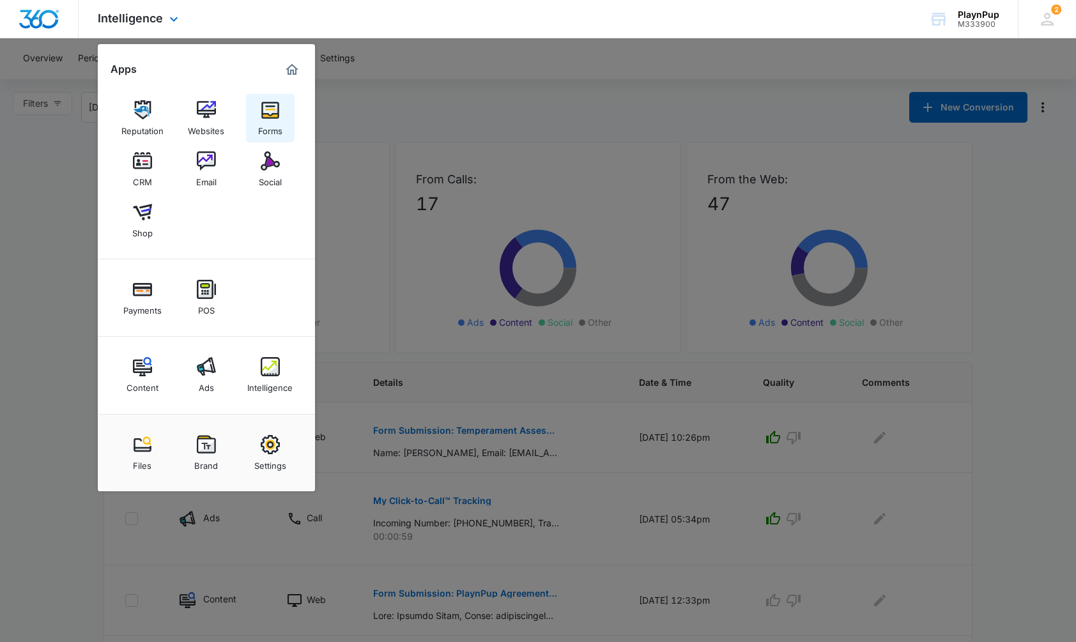
click at [266, 121] on div "Forms" at bounding box center [270, 128] width 24 height 17
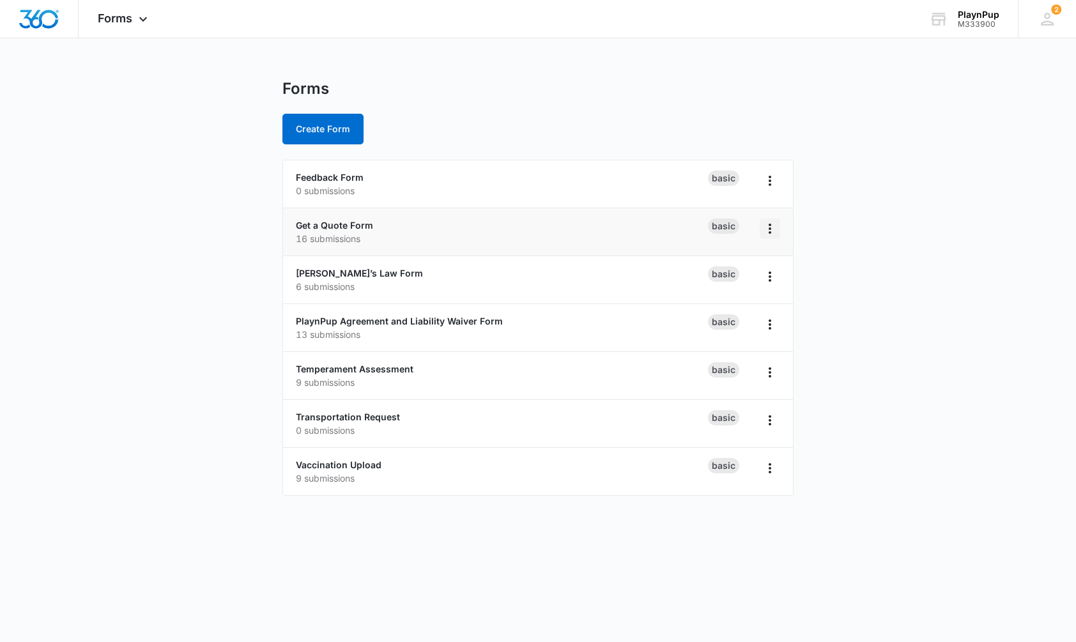
scroll to position [0, 1]
click at [773, 229] on icon "Overflow Menu" at bounding box center [770, 228] width 15 height 15
click at [849, 205] on main "Forms Create Form Feedback Form 0 submissions Basic Get a Quote Form 16 submiss…" at bounding box center [538, 295] width 1076 height 432
click at [133, 26] on div "Forms Apps Reputation Websites Forms CRM Email Social Shop Payments POS Content…" at bounding box center [124, 19] width 91 height 38
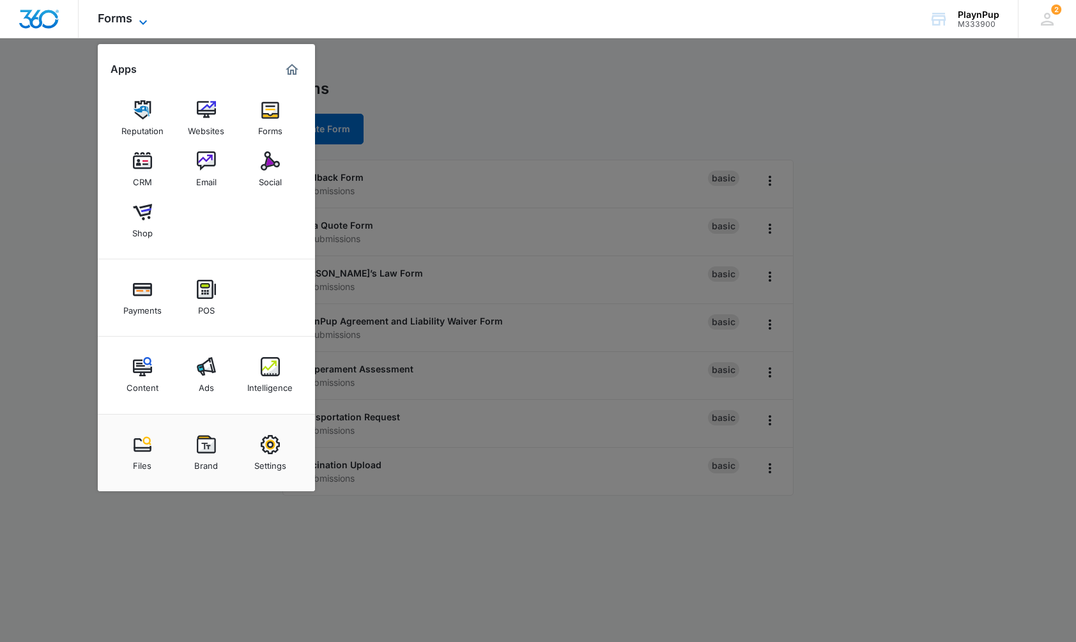
click at [143, 21] on icon at bounding box center [143, 22] width 15 height 15
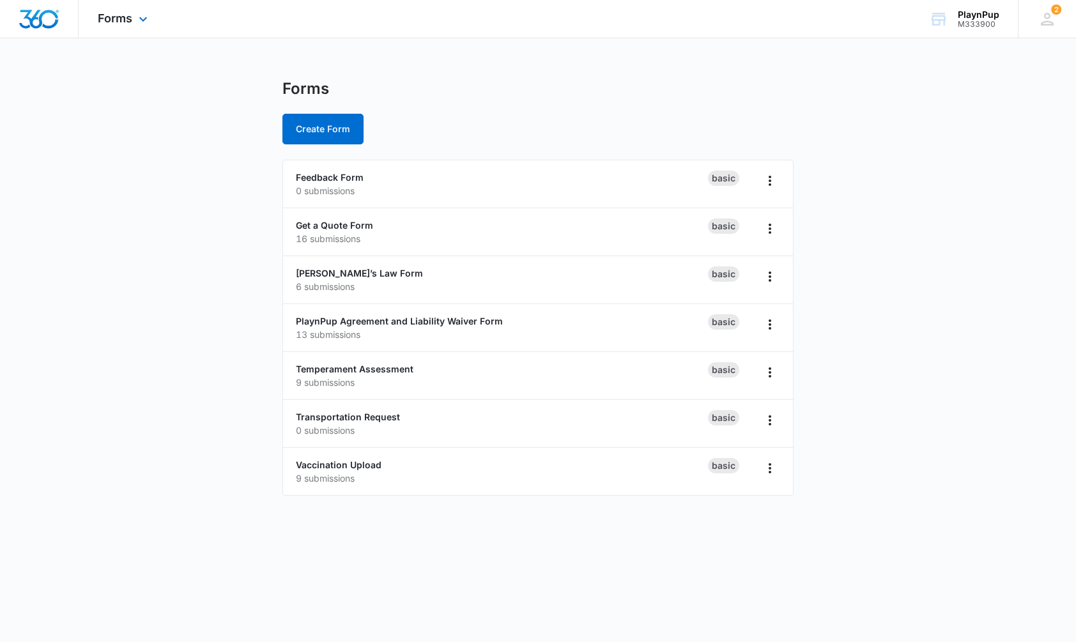
click at [134, 18] on div "Forms Apps Reputation Websites Forms CRM Email Social Shop Payments POS Content…" at bounding box center [124, 19] width 91 height 38
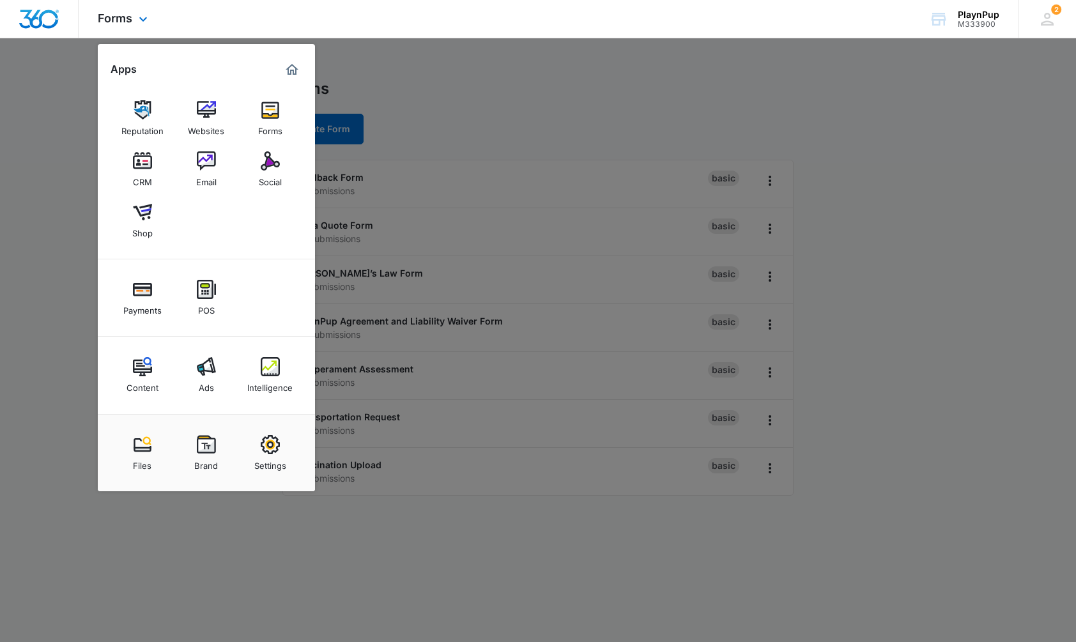
click at [23, 19] on img "Dashboard" at bounding box center [39, 19] width 41 height 19
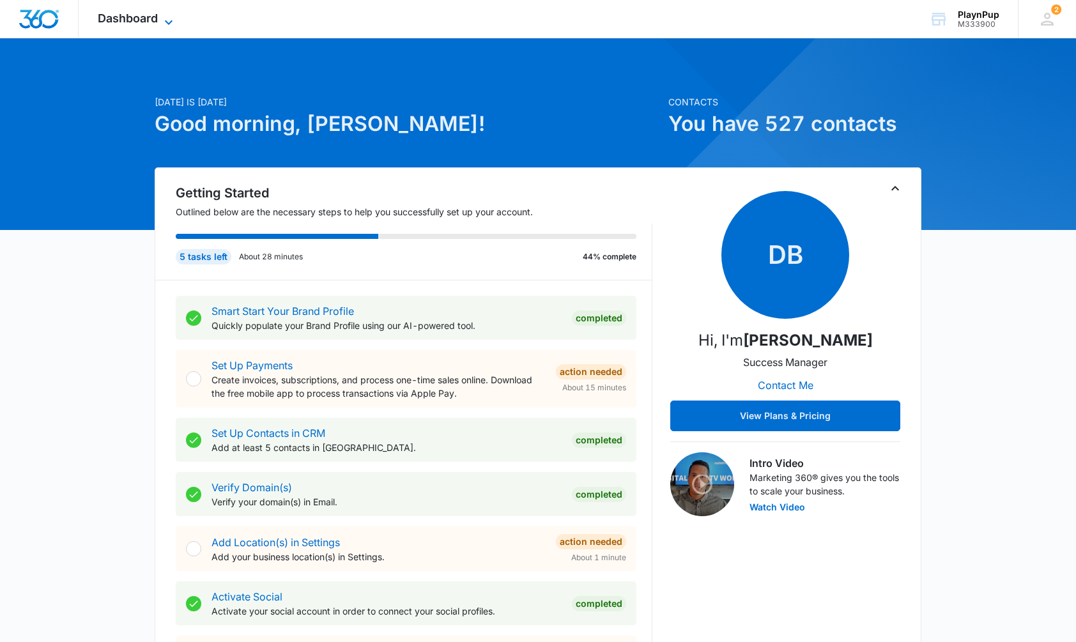
click at [158, 20] on span "Dashboard" at bounding box center [128, 18] width 60 height 13
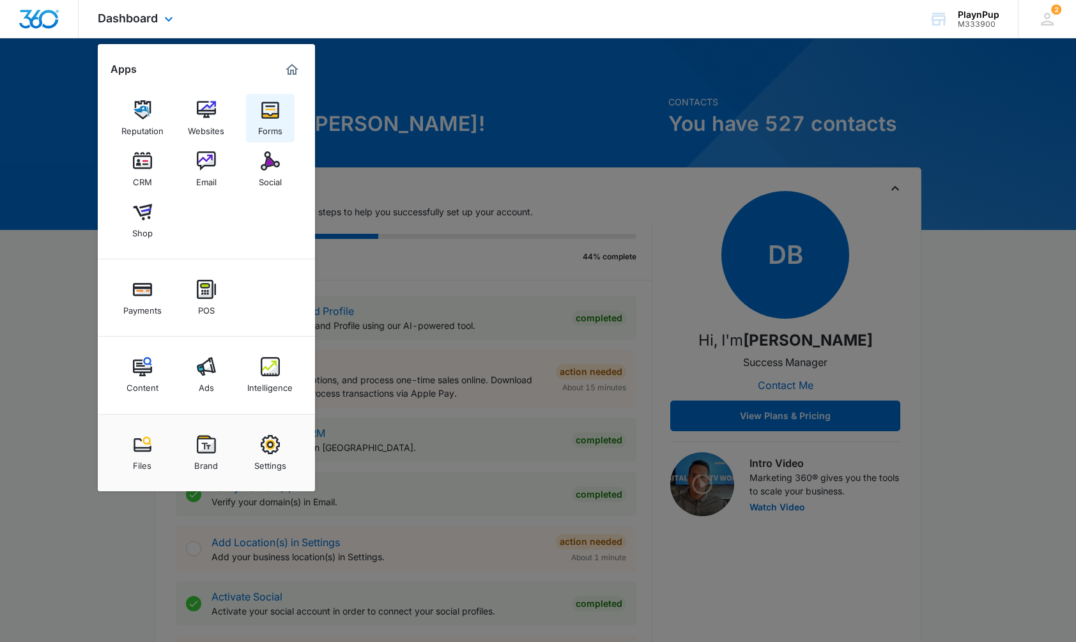
click at [268, 111] on img at bounding box center [270, 109] width 19 height 19
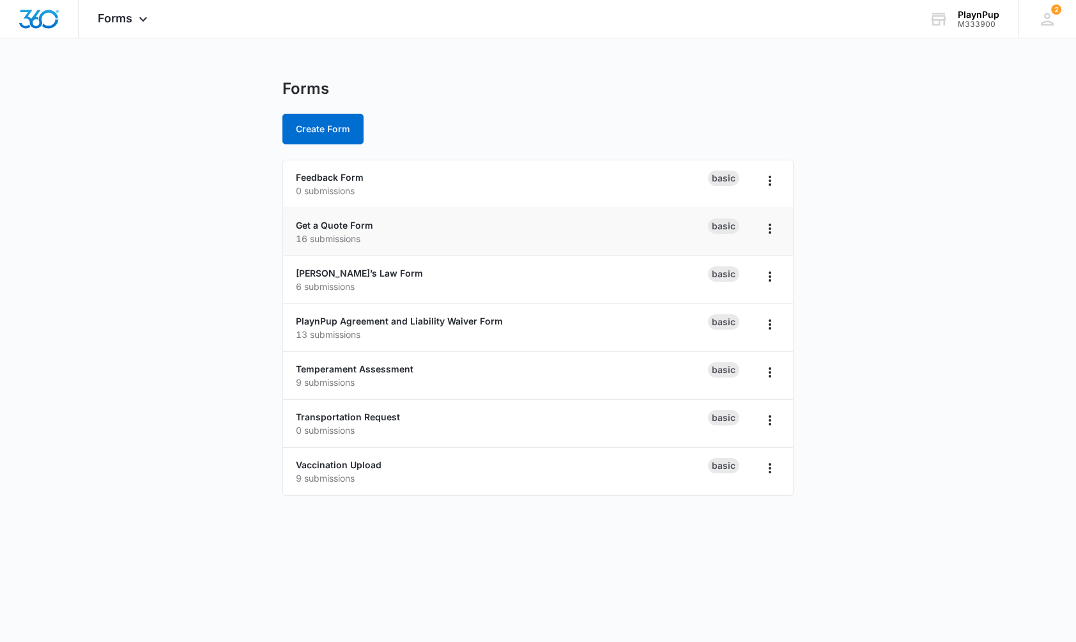
click at [353, 233] on p "16 submissions" at bounding box center [502, 238] width 412 height 13
click at [435, 229] on div "Get a Quote Form 16 submissions" at bounding box center [502, 232] width 412 height 27
click at [725, 227] on div "Basic" at bounding box center [723, 226] width 31 height 15
click at [315, 318] on link "PlaynPup Agreement and Liability Waiver Form" at bounding box center [399, 321] width 207 height 11
click at [329, 273] on link "[PERSON_NAME]’s Law Form" at bounding box center [359, 273] width 127 height 11
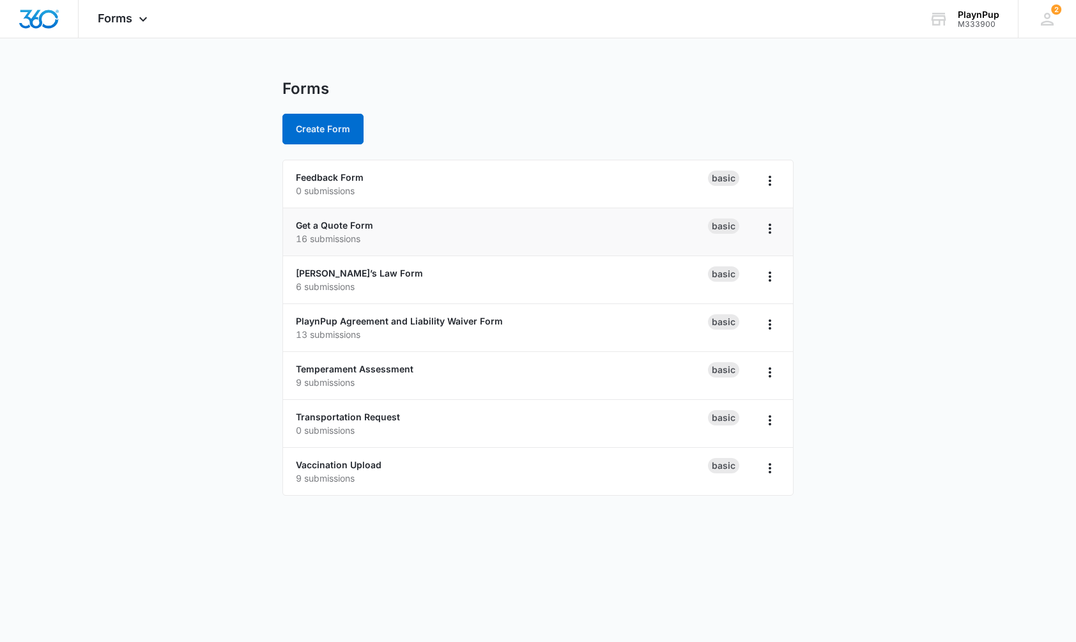
click at [327, 242] on p "16 submissions" at bounding box center [502, 238] width 412 height 13
click at [775, 230] on icon "Overflow Menu" at bounding box center [770, 228] width 15 height 15
click at [871, 257] on main "Forms Create Form Feedback Form 0 submissions Basic Get a Quote Form 16 submiss…" at bounding box center [538, 295] width 1076 height 432
click at [345, 467] on link "Vaccination Upload" at bounding box center [339, 465] width 86 height 11
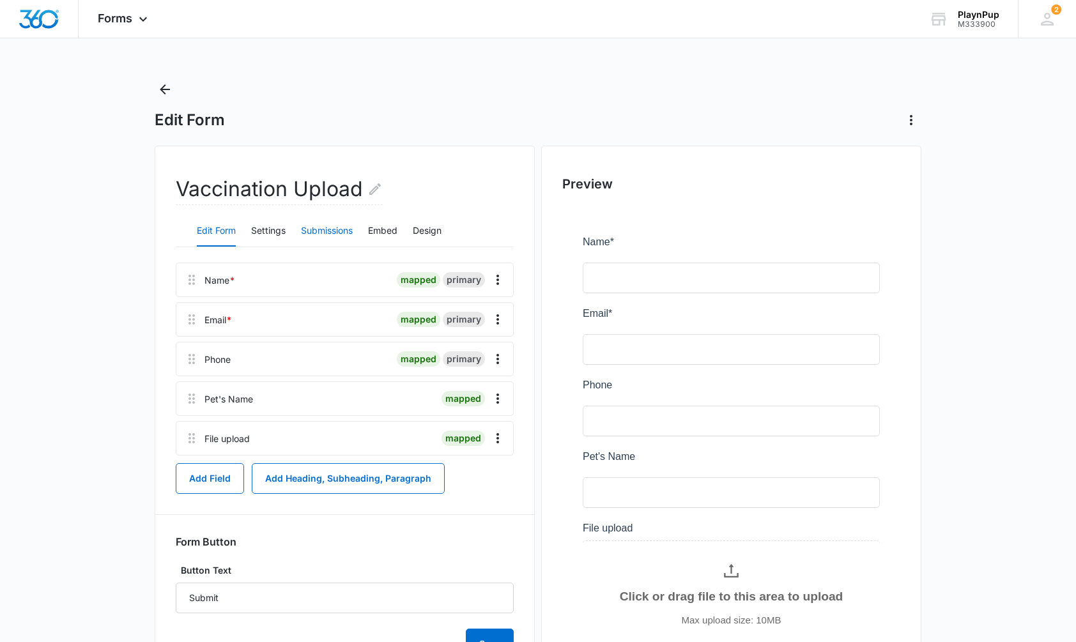
click at [328, 233] on button "Submissions" at bounding box center [327, 231] width 52 height 31
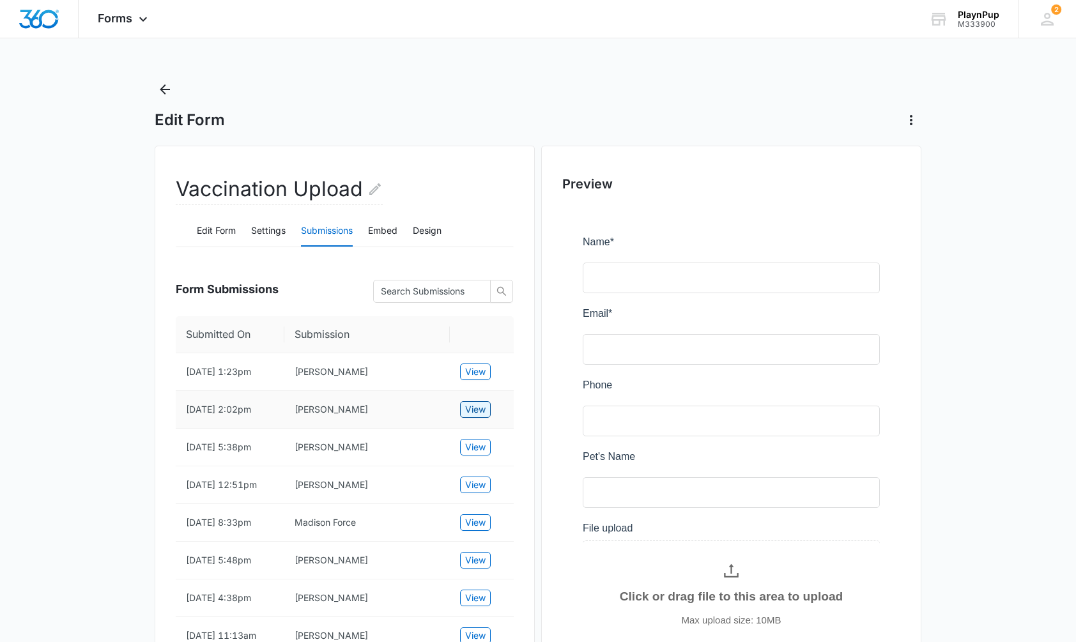
click at [477, 414] on span "View" at bounding box center [475, 410] width 20 height 14
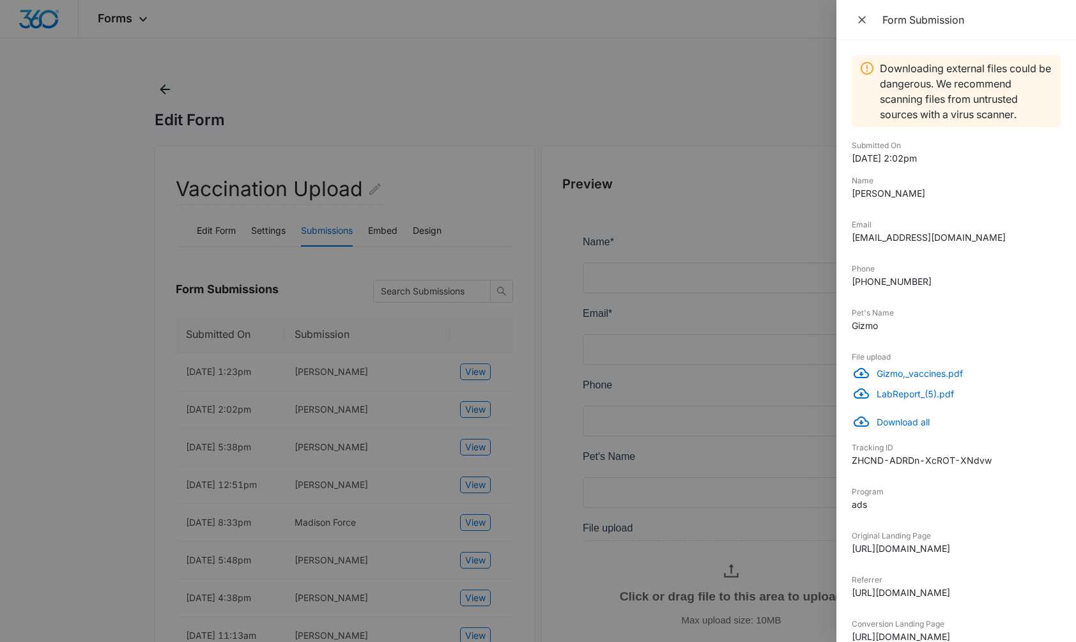
click at [915, 377] on p "Gizmo,_vaccines.pdf" at bounding box center [969, 373] width 184 height 13
click at [914, 426] on p "Download all" at bounding box center [969, 421] width 184 height 13
click at [504, 248] on div at bounding box center [538, 321] width 1076 height 642
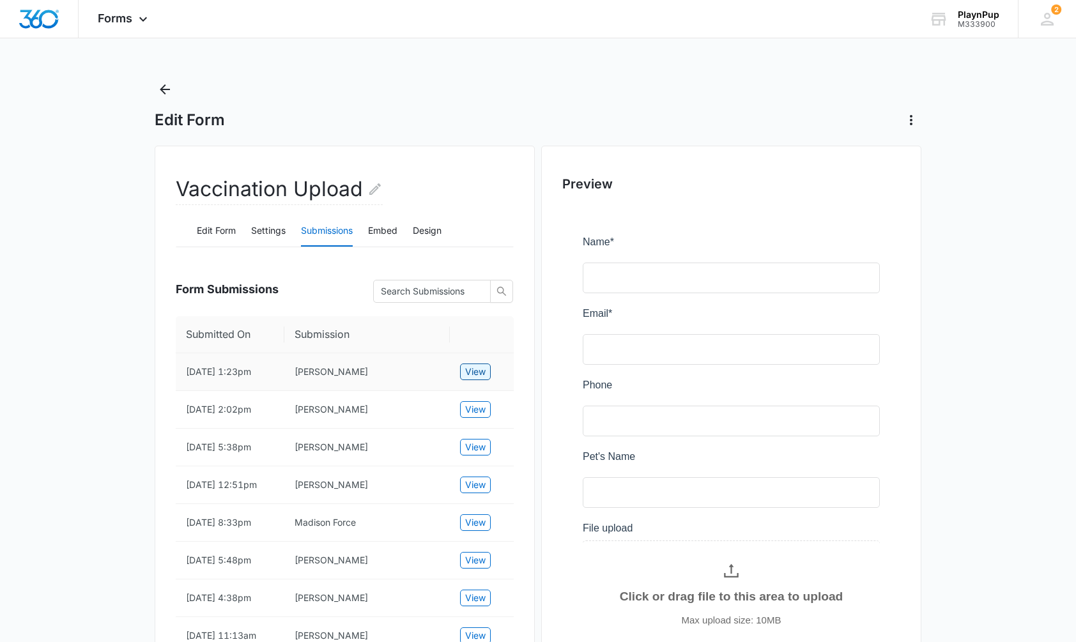
click at [478, 375] on span "View" at bounding box center [475, 372] width 20 height 14
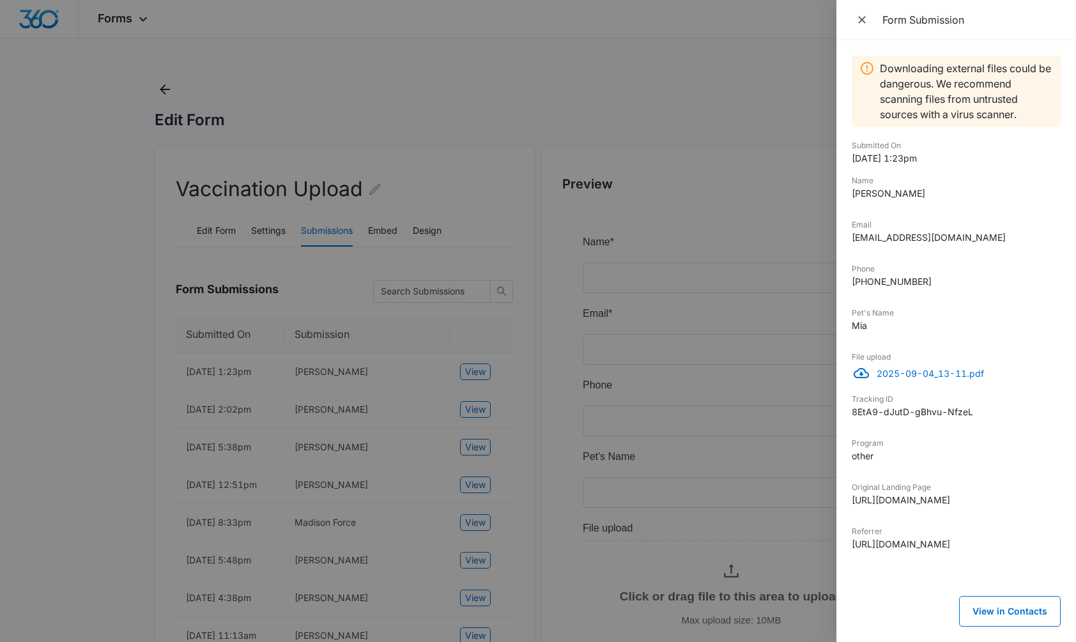
click at [895, 378] on p "2025-09-04_13-11.pdf" at bounding box center [969, 373] width 184 height 13
click at [491, 171] on div at bounding box center [538, 321] width 1076 height 642
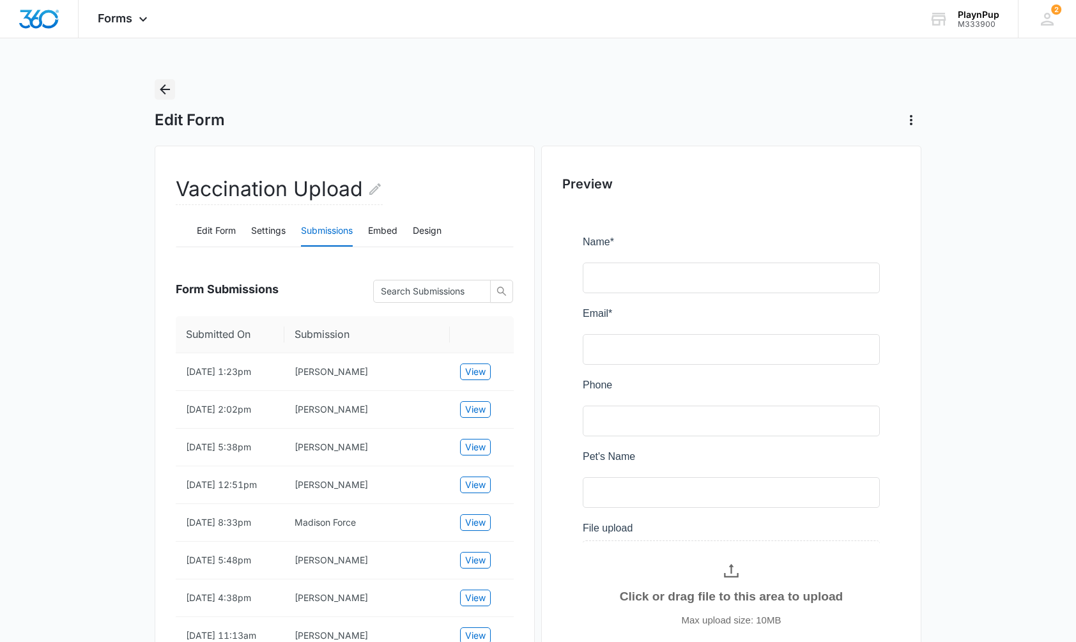
click at [166, 88] on icon "Back" at bounding box center [164, 89] width 15 height 15
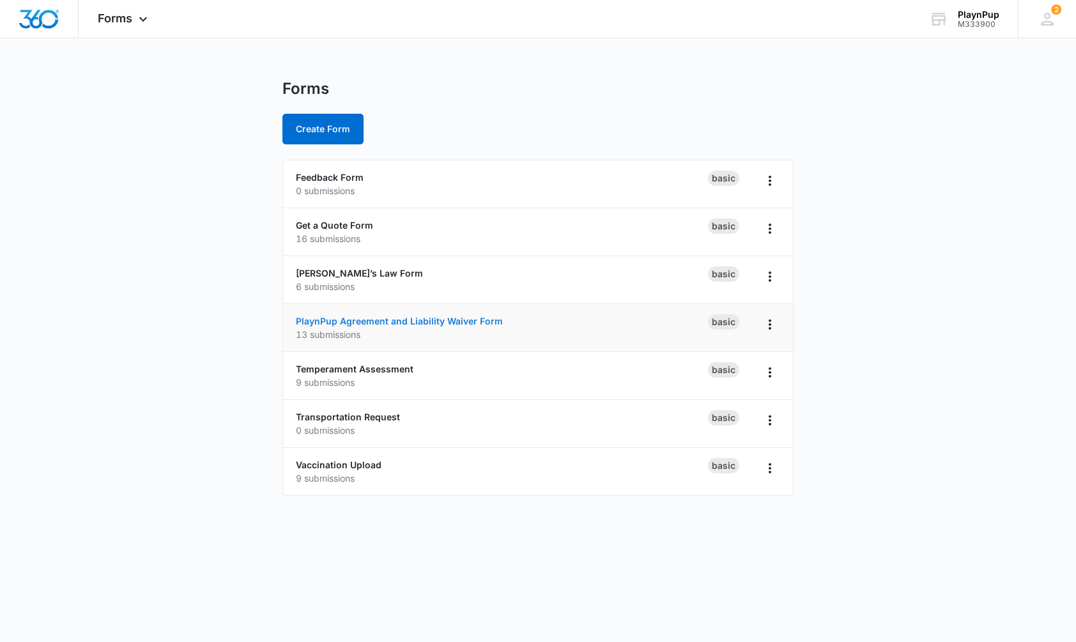
click at [353, 322] on link "PlaynPup Agreement and Liability Waiver Form" at bounding box center [399, 321] width 207 height 11
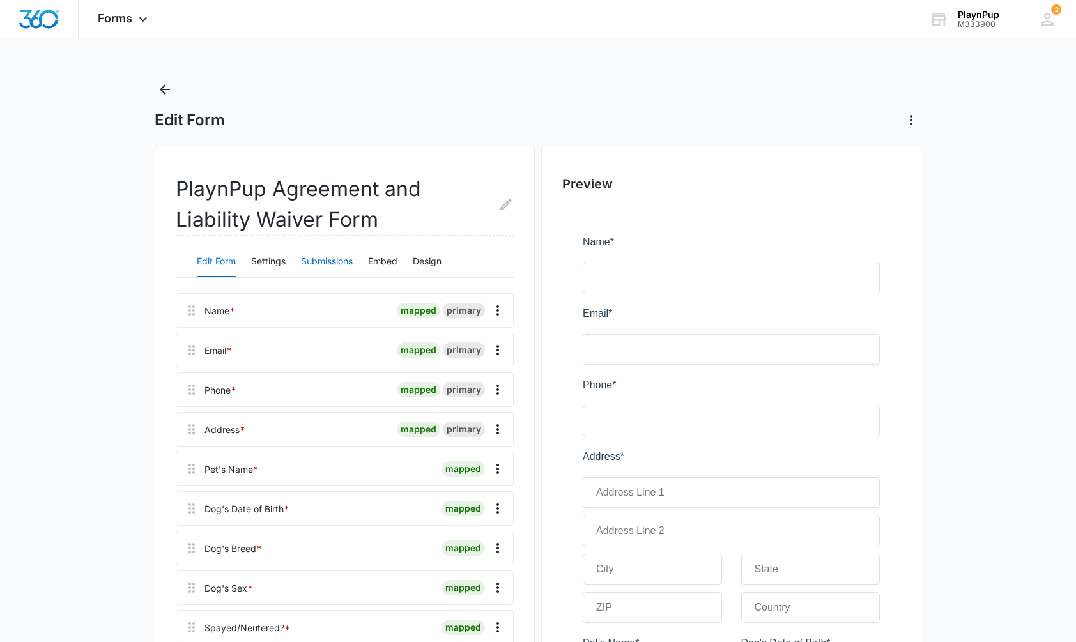
click at [337, 263] on button "Submissions" at bounding box center [327, 262] width 52 height 31
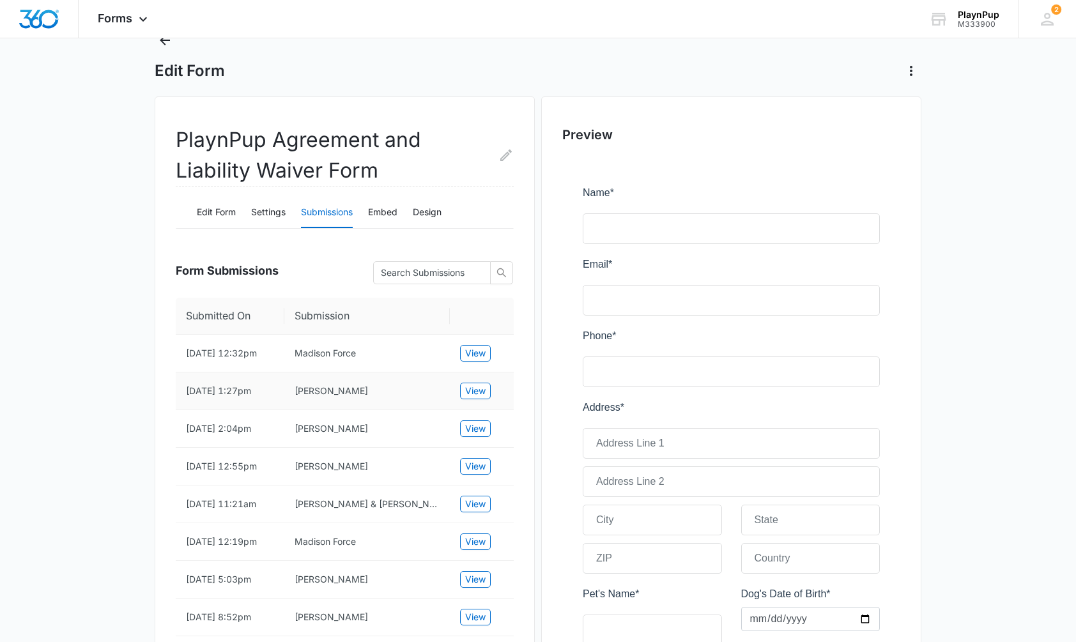
scroll to position [73, 0]
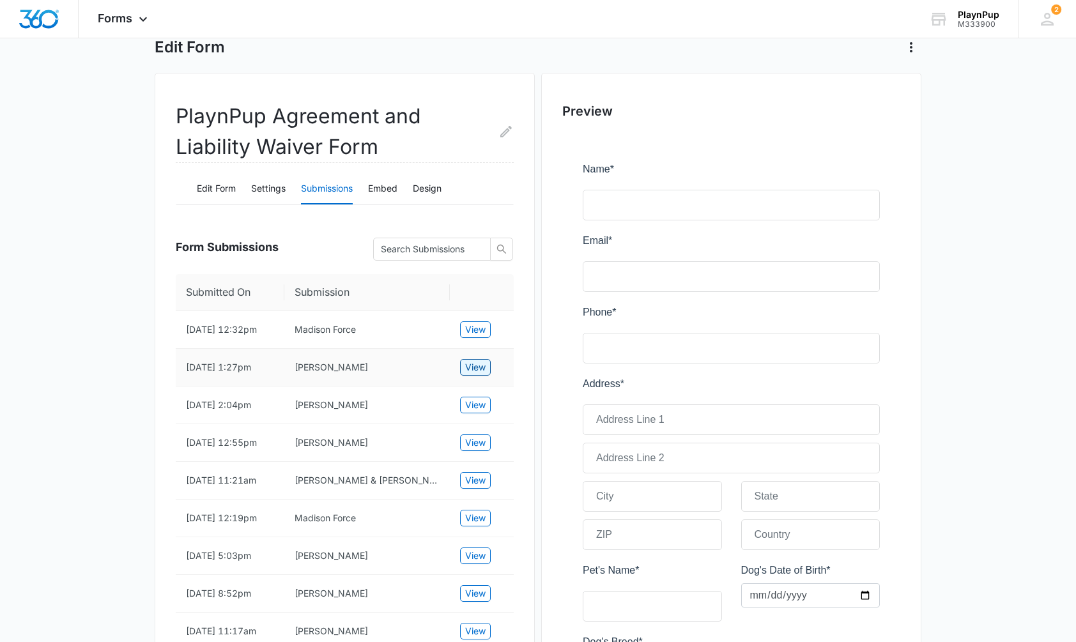
click at [482, 375] on span "View" at bounding box center [475, 368] width 20 height 14
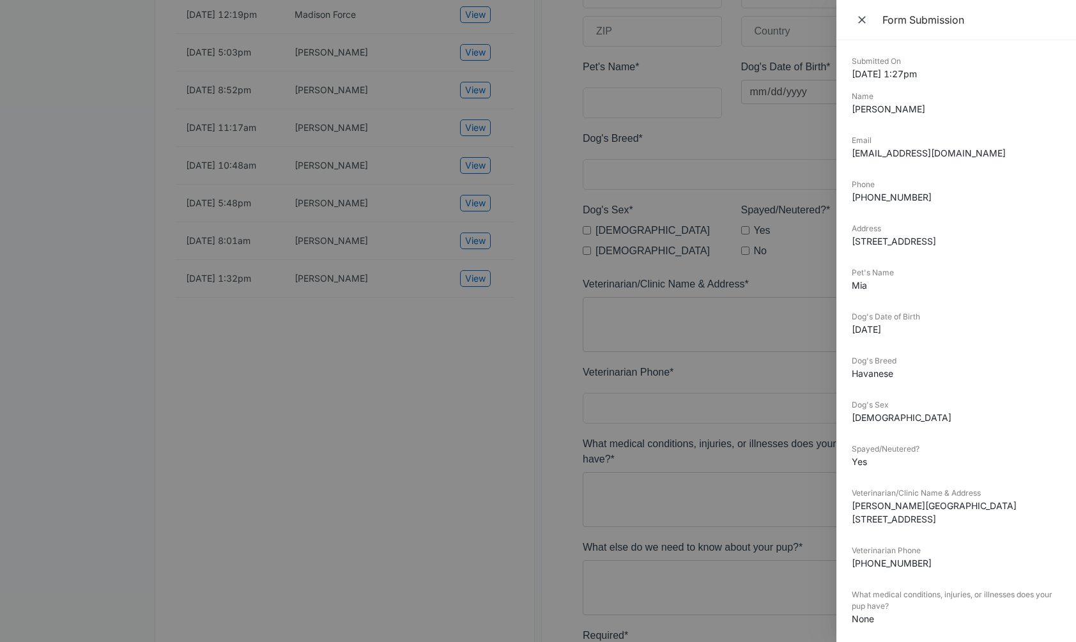
scroll to position [0, 0]
drag, startPoint x: 531, startPoint y: 423, endPoint x: 520, endPoint y: 392, distance: 32.2
click at [529, 410] on div at bounding box center [538, 321] width 1076 height 642
